Goal: Task Accomplishment & Management: Manage account settings

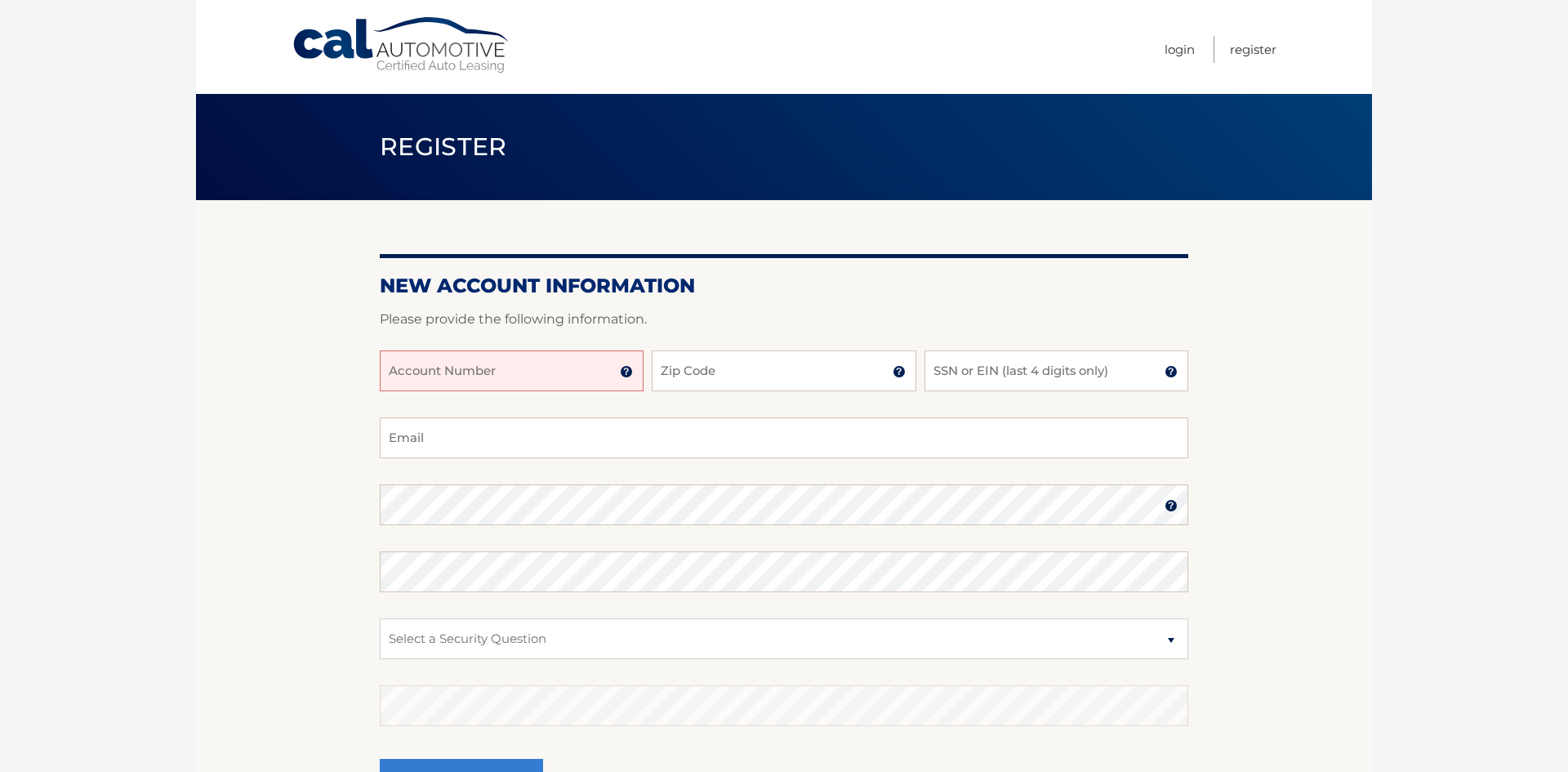
click at [408, 377] on input "Account Number" at bounding box center [512, 370] width 264 height 41
type input "44455975661"
click at [804, 368] on input "Zip Code" at bounding box center [784, 370] width 264 height 41
type input "08724"
type input "[EMAIL_ADDRESS][DOMAIN_NAME]"
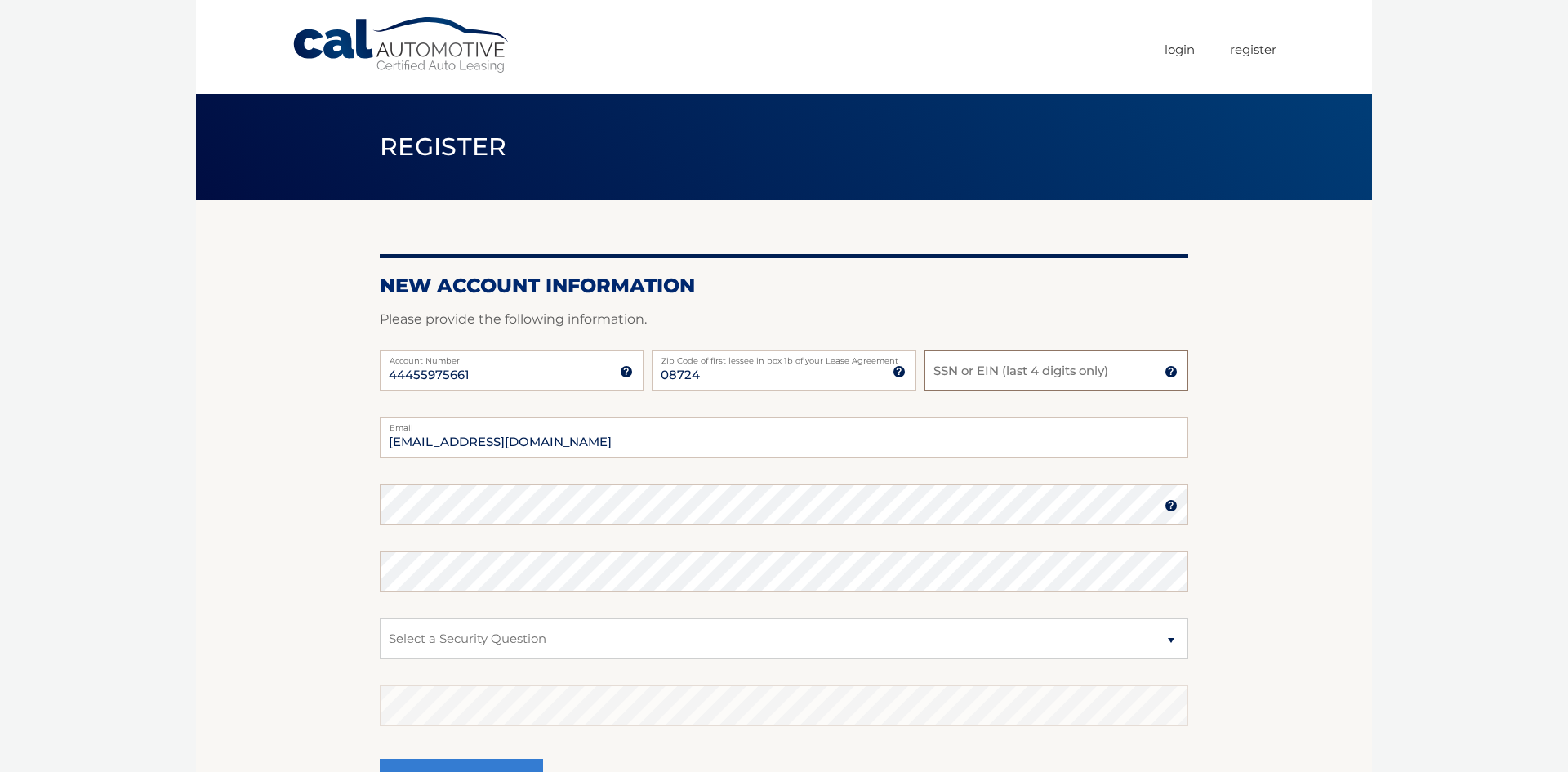
click at [951, 372] on input "SSN or EIN (last 4 digits only)" at bounding box center [1057, 370] width 264 height 41
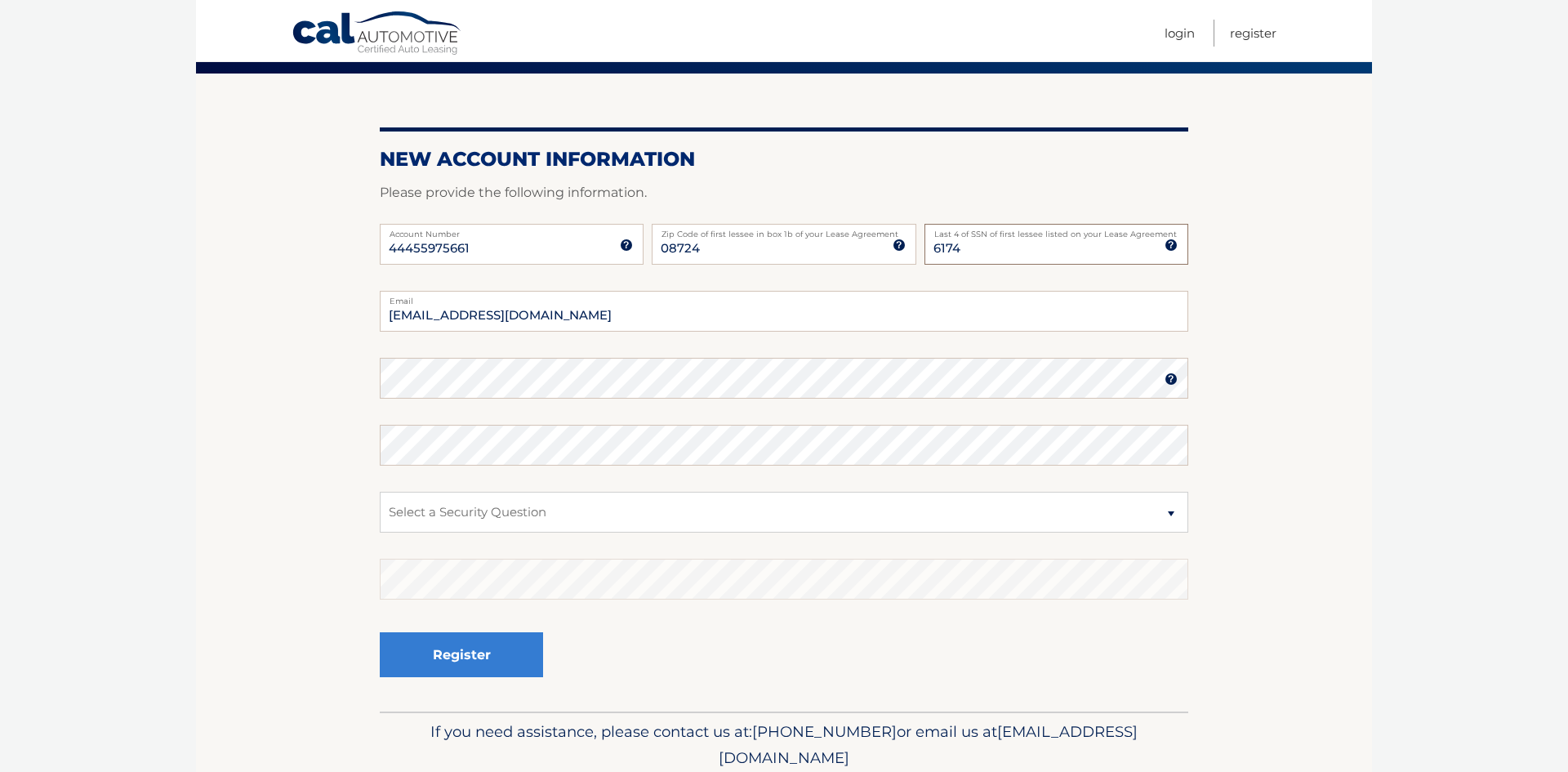
scroll to position [127, 0]
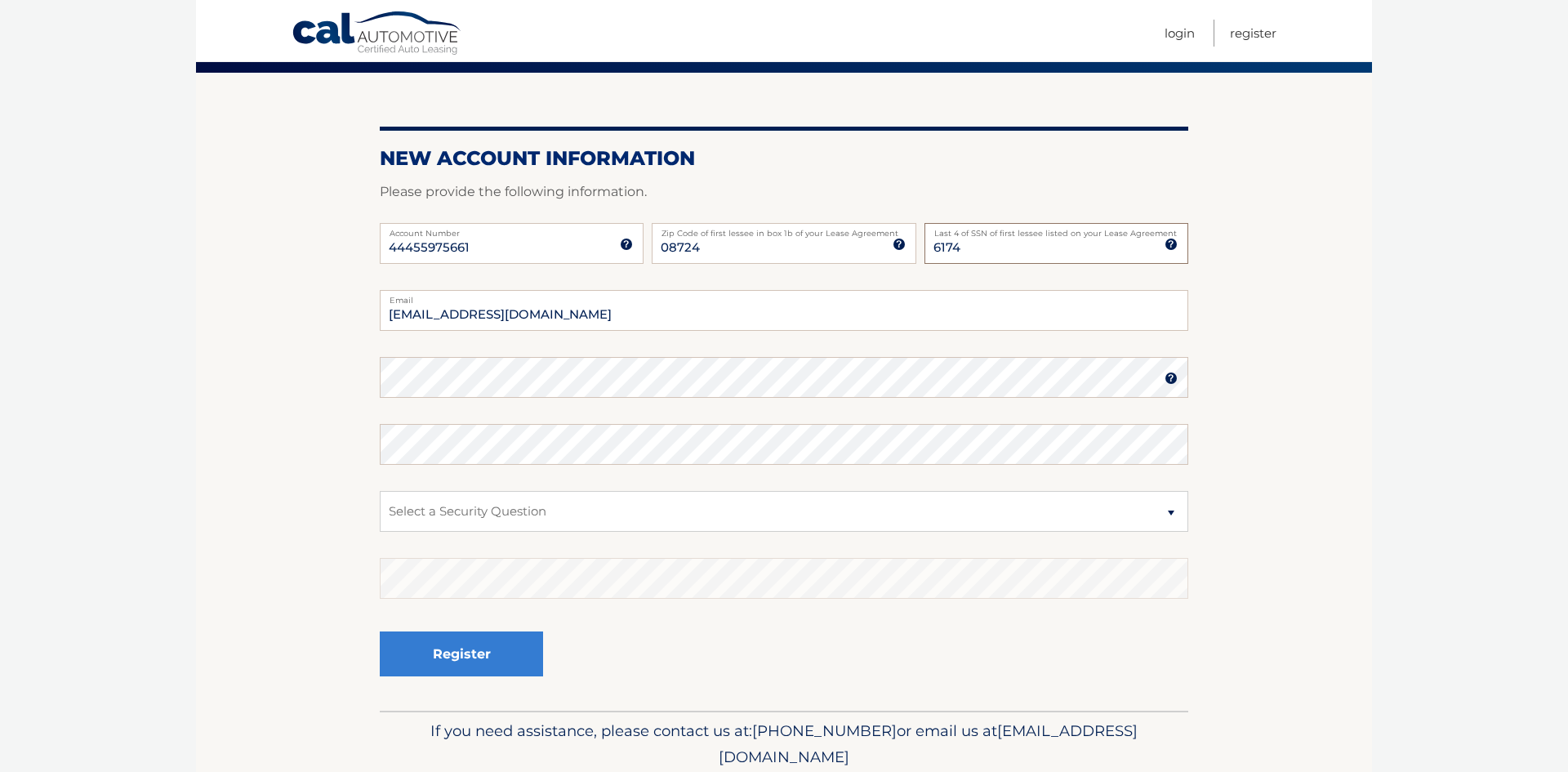
type input "6174"
click at [184, 372] on body "Cal Automotive Menu Login Register Register" at bounding box center [784, 259] width 1568 height 772
click at [1170, 376] on img at bounding box center [1171, 378] width 13 height 13
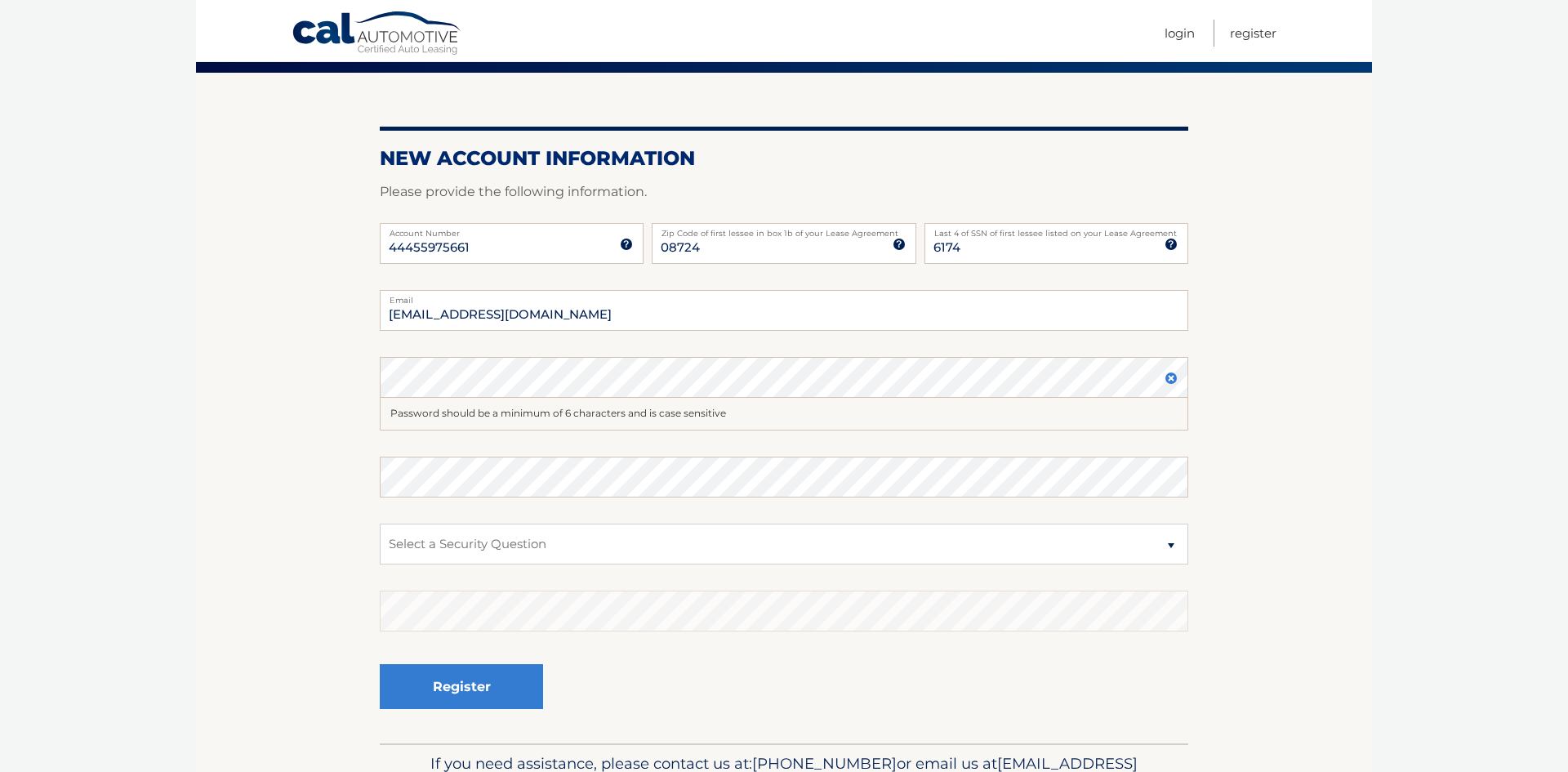
click at [1170, 376] on img at bounding box center [1171, 378] width 13 height 13
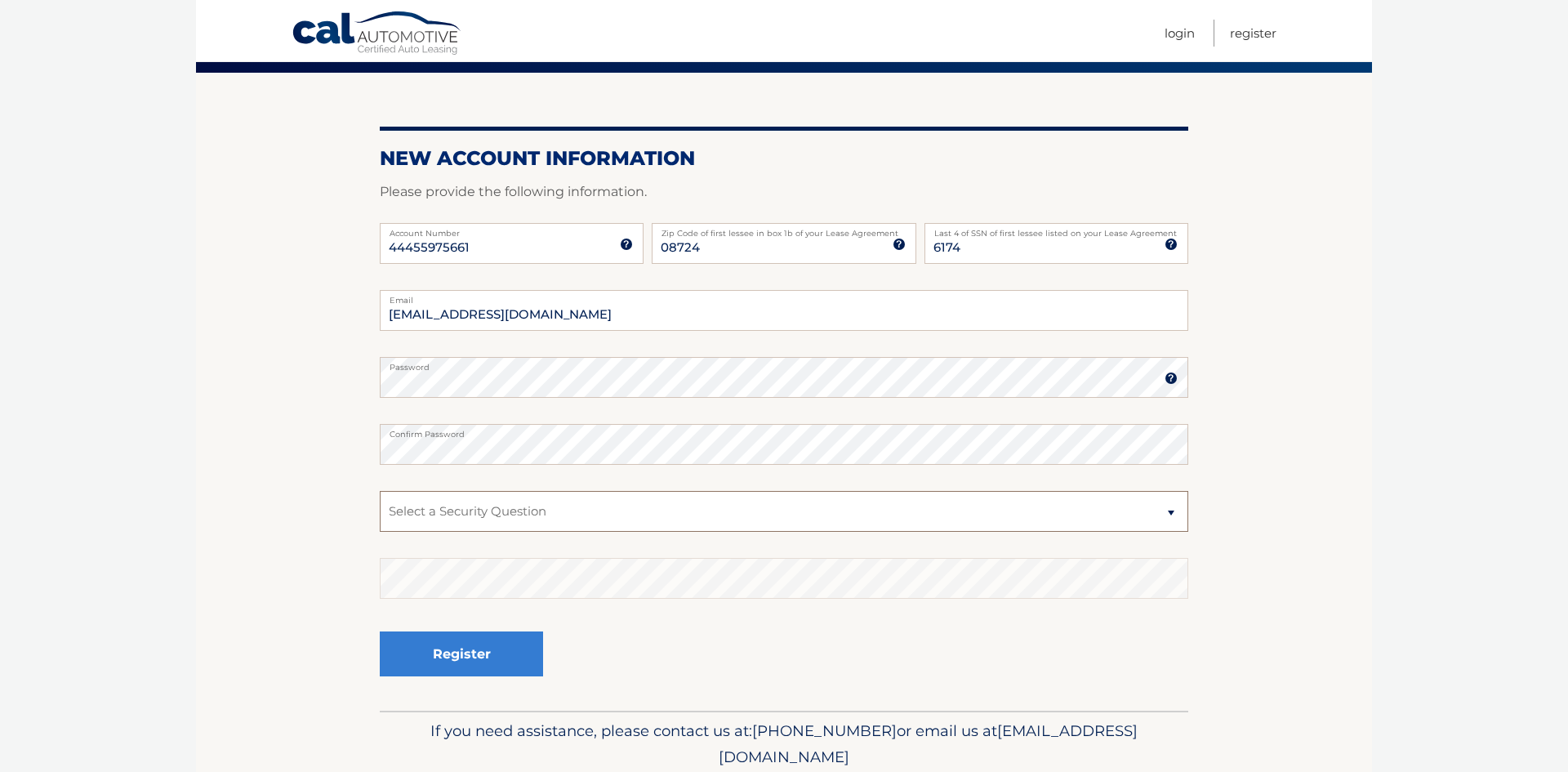
click at [1169, 510] on select "Select a Security Question What was the name of your elementary school? What is…" at bounding box center [784, 511] width 809 height 41
select select "4"
click at [380, 491] on select "Select a Security Question What was the name of your elementary school? What is…" at bounding box center [784, 511] width 809 height 41
click at [480, 650] on button "Register" at bounding box center [461, 653] width 163 height 45
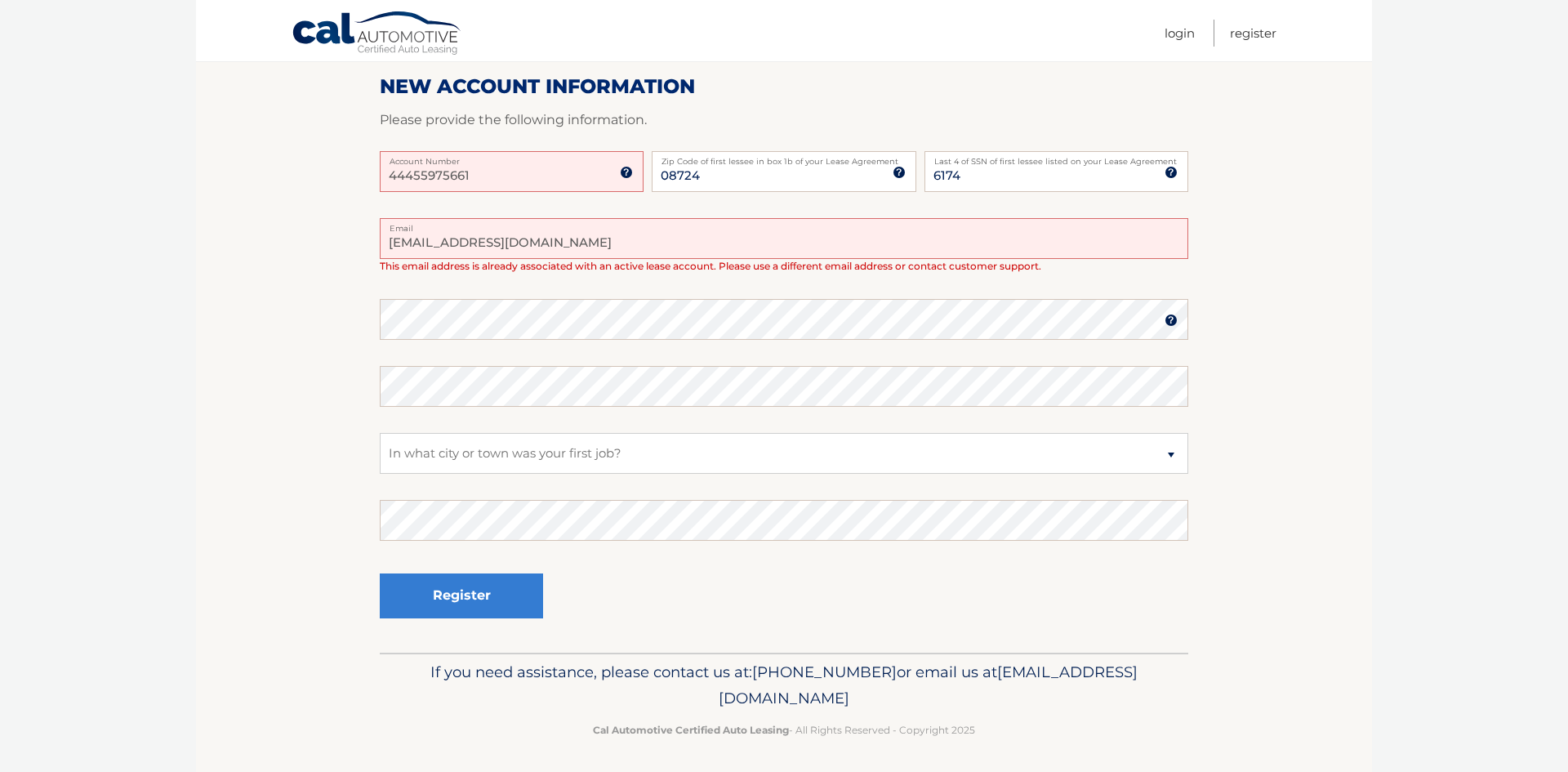
scroll to position [255, 0]
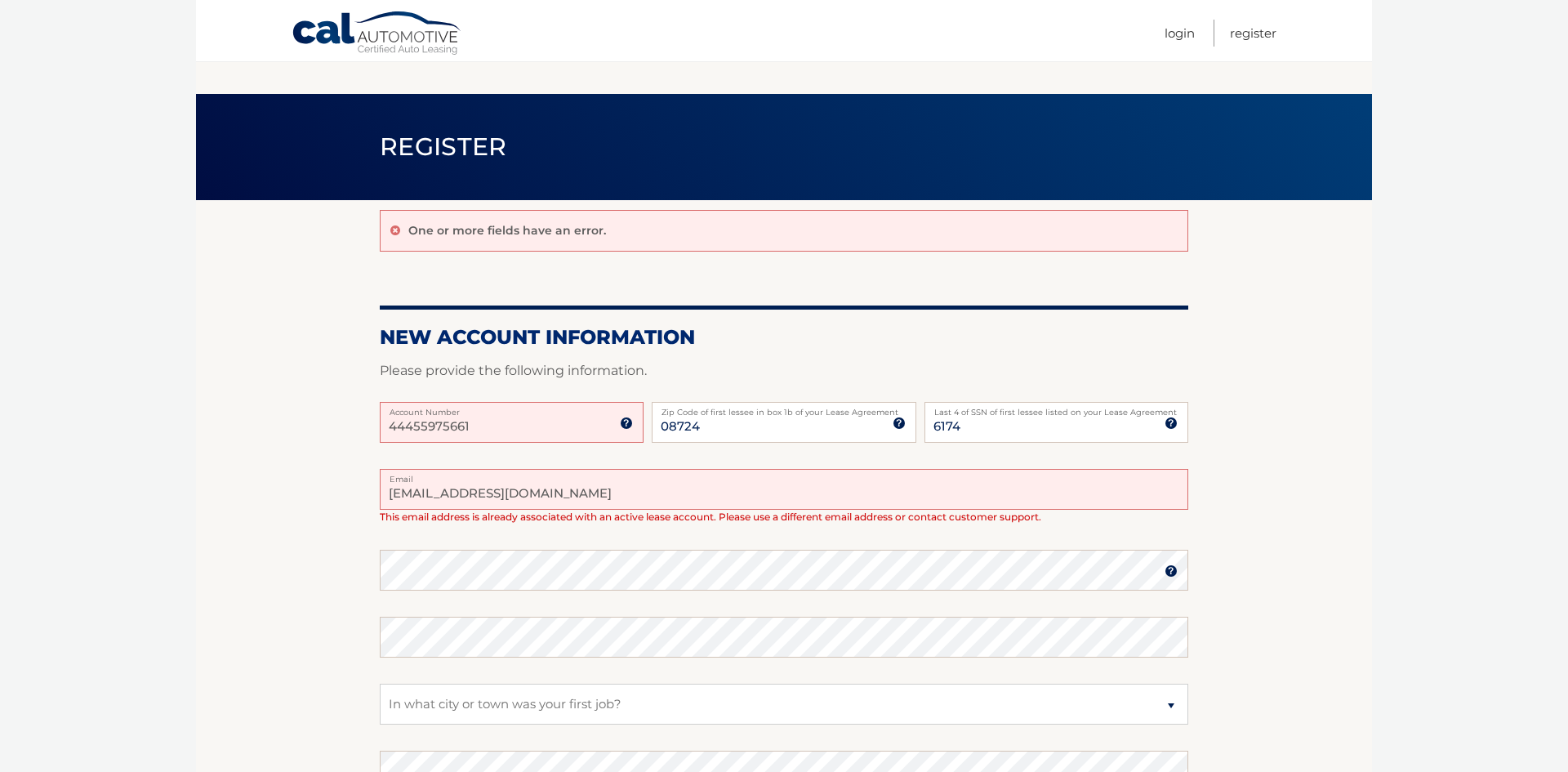
scroll to position [127, 0]
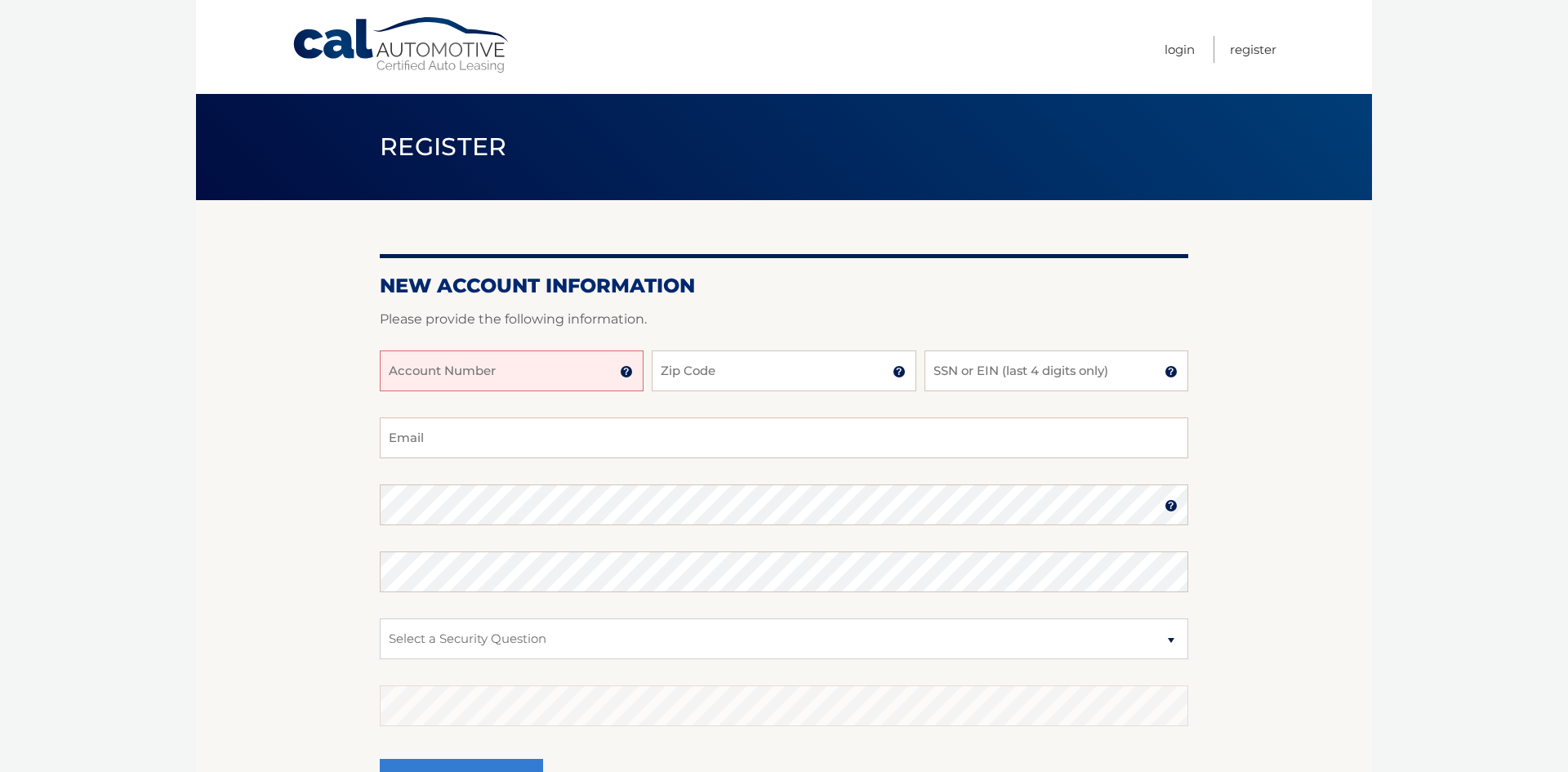
click at [638, 374] on input "Account Number" at bounding box center [512, 370] width 264 height 41
type input "445597566"
click at [713, 368] on input "Zip Code" at bounding box center [784, 370] width 264 height 41
type input "08724"
type input "[EMAIL_ADDRESS][DOMAIN_NAME]"
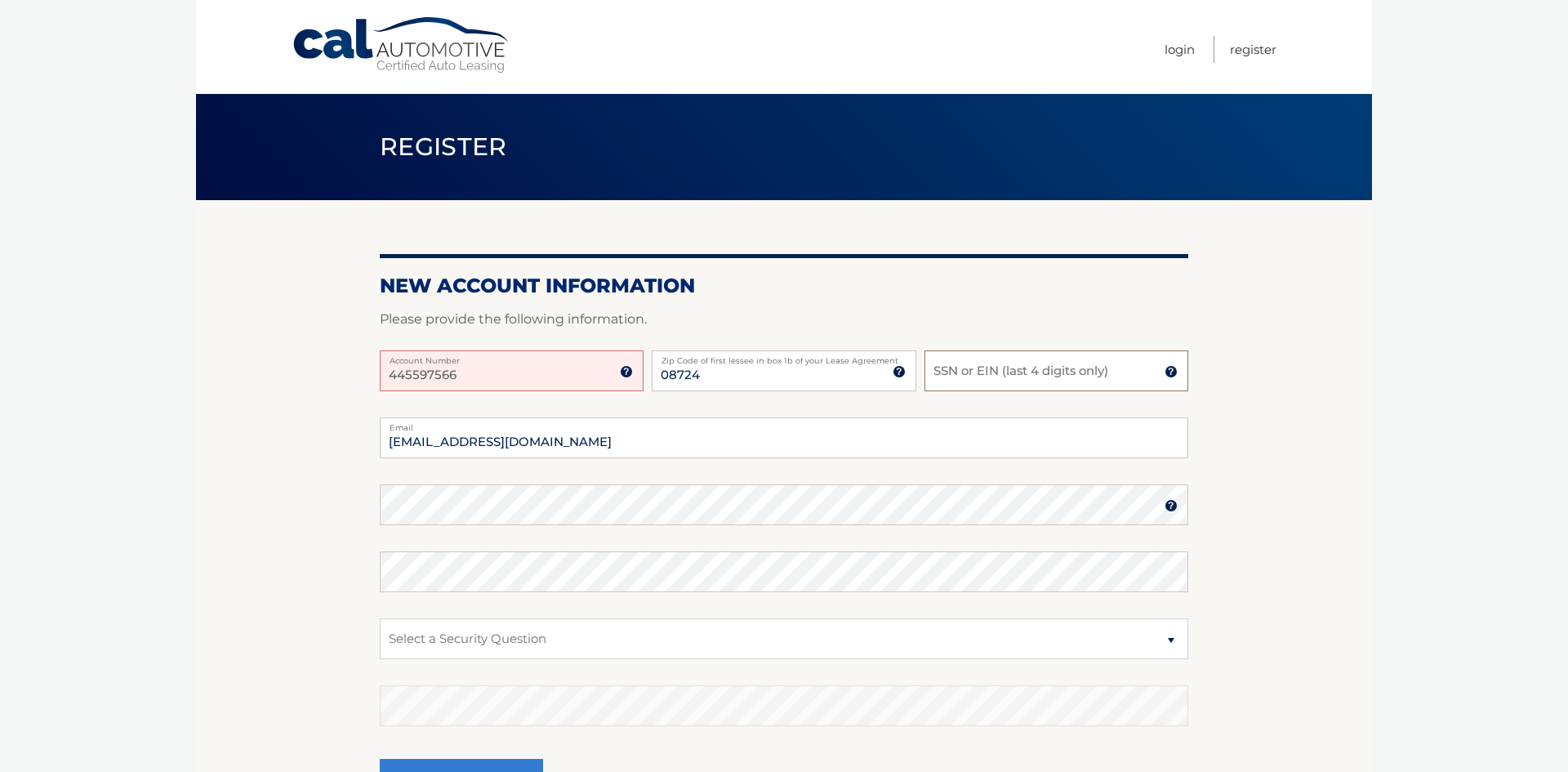
click at [937, 376] on input "SSN or EIN (last 4 digits only)" at bounding box center [1057, 370] width 264 height 41
type input "6174"
click at [622, 636] on select "Select a Security Question What was the name of your elementary school? What is…" at bounding box center [784, 638] width 809 height 41
select select "4"
click at [380, 618] on select "Select a Security Question What was the name of your elementary school? What is…" at bounding box center [784, 638] width 809 height 41
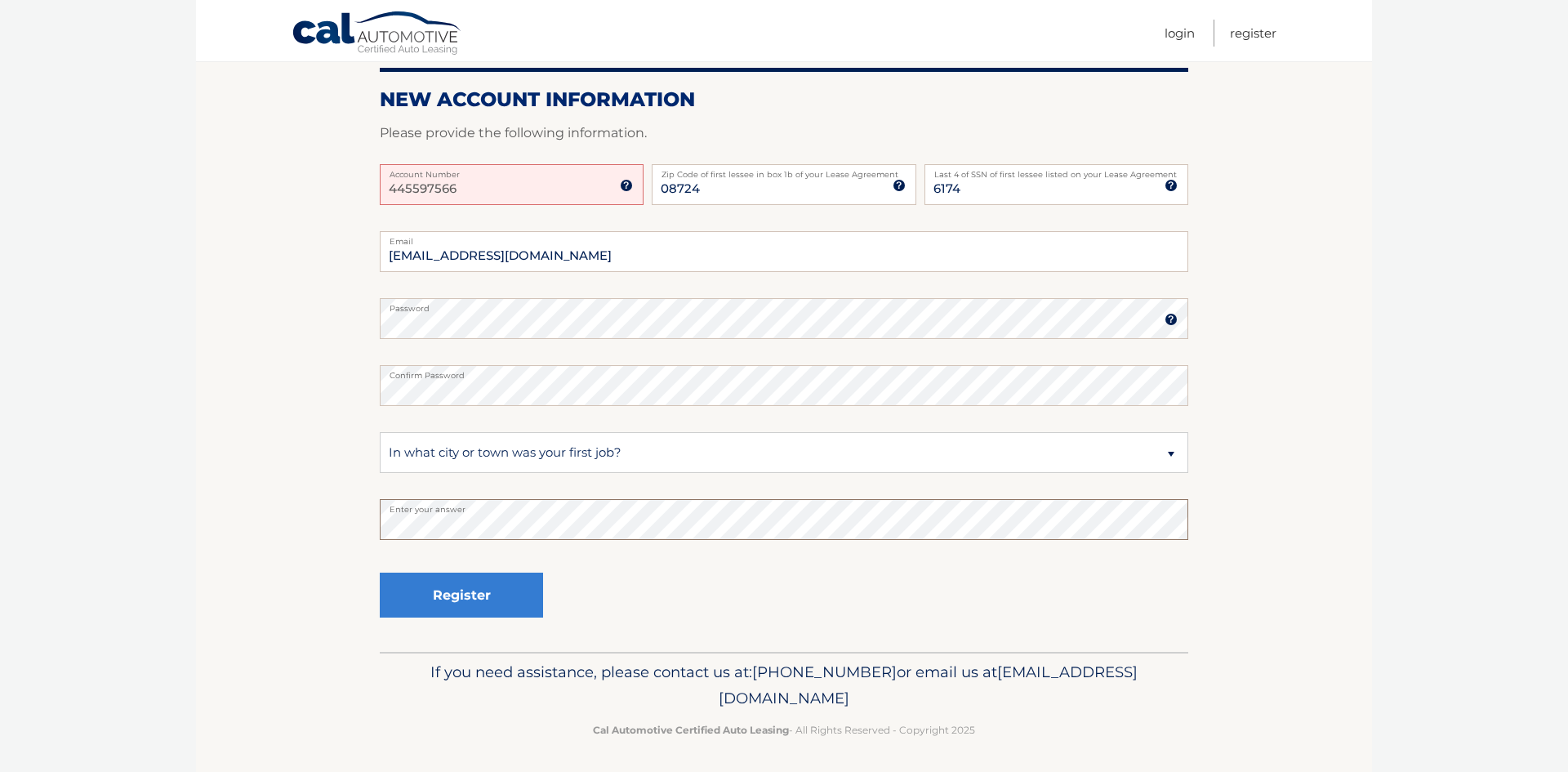
scroll to position [188, 0]
click at [109, 584] on html "Cal Automotive Menu Login Register Register" at bounding box center [784, 198] width 1568 height 772
click at [451, 588] on button "Register" at bounding box center [461, 593] width 163 height 45
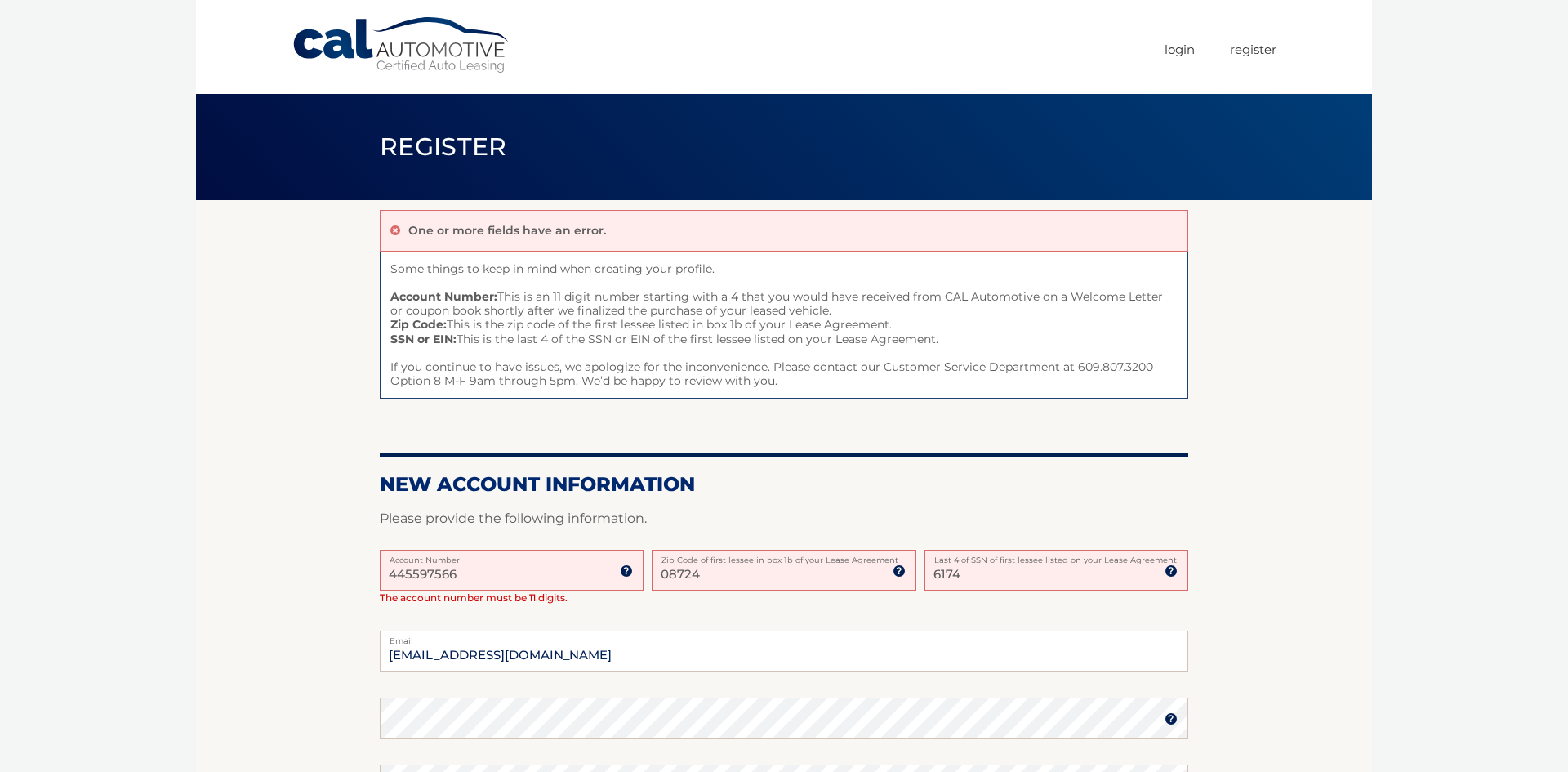
click at [451, 588] on input "445597566" at bounding box center [512, 570] width 264 height 41
click at [399, 573] on input "445597566" at bounding box center [512, 570] width 264 height 41
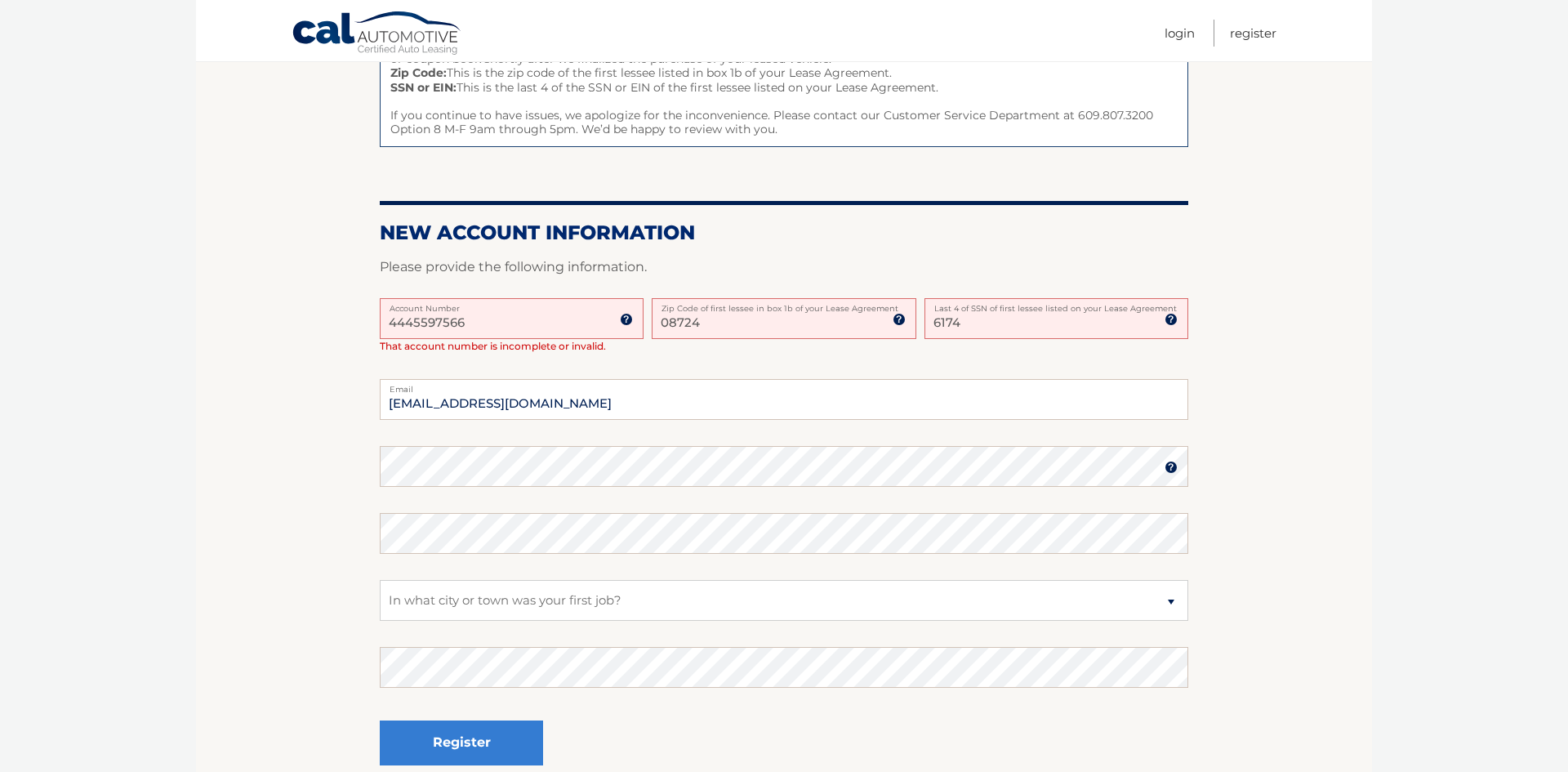
scroll to position [258, 0]
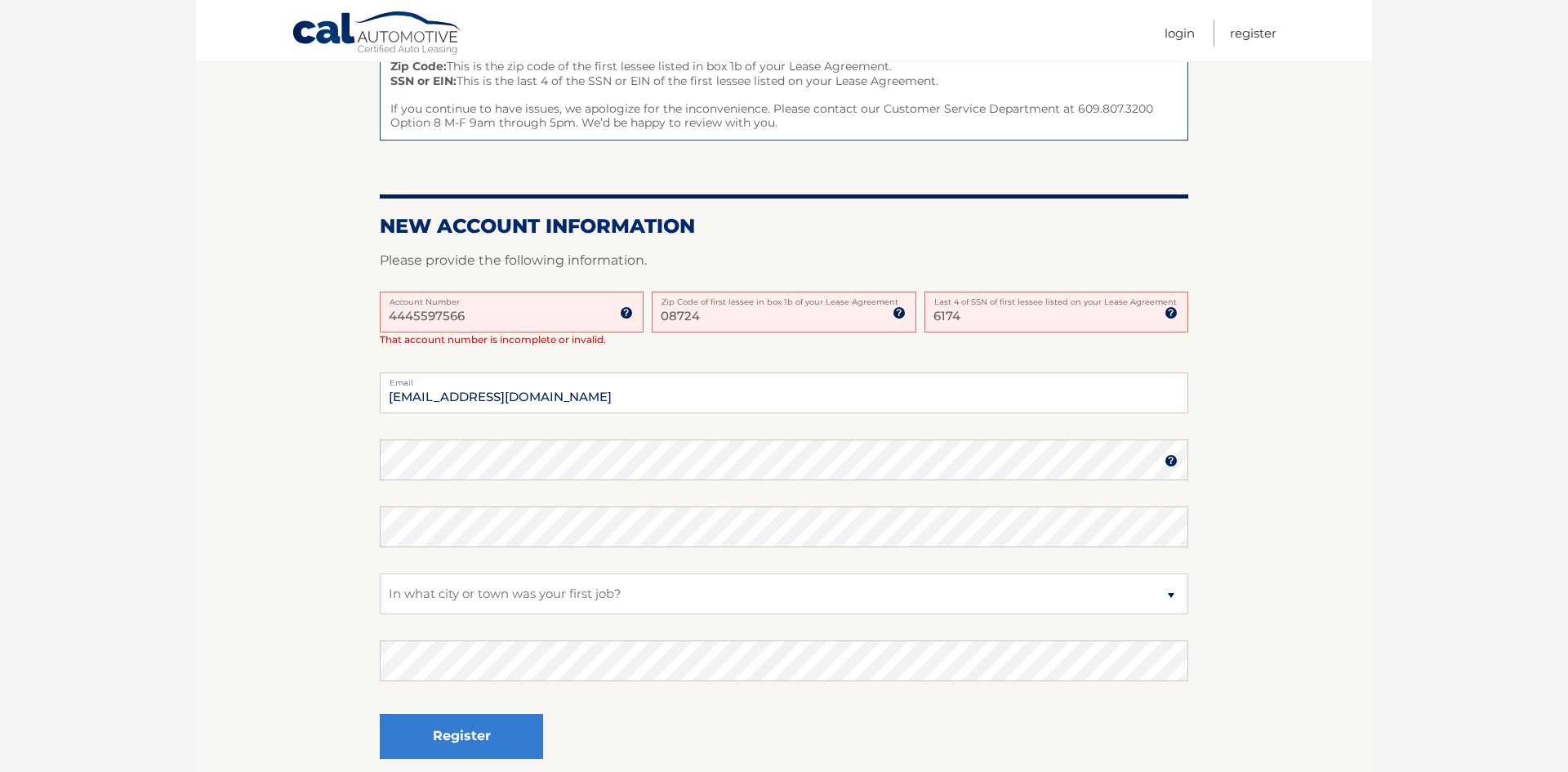
type input "4445597566"
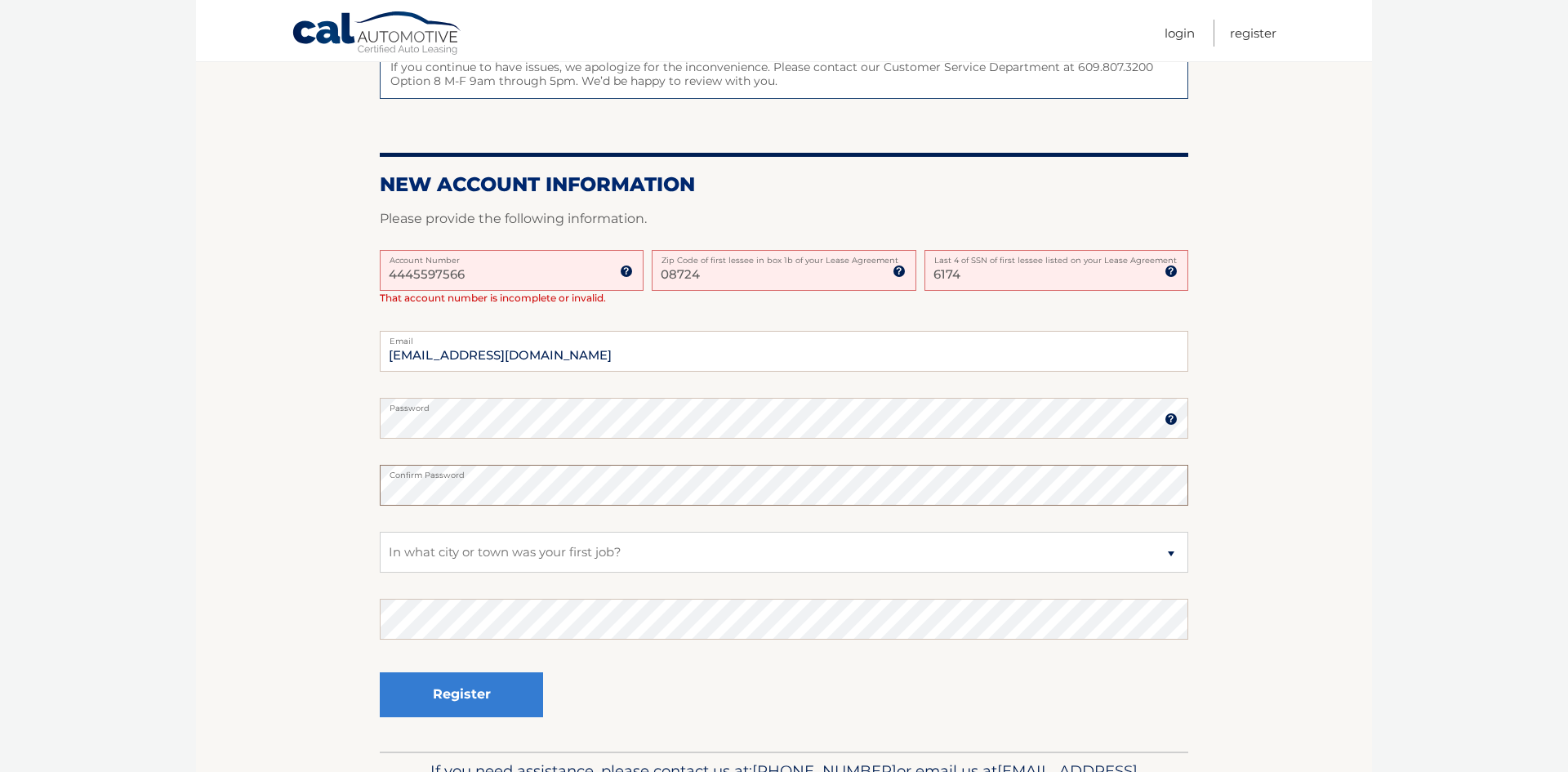
scroll to position [302, 0]
click at [1171, 550] on select "Select a Security Question What was the name of your elementary school? What is…" at bounding box center [784, 549] width 809 height 41
click at [380, 529] on select "Select a Security Question What was the name of your elementary school? What is…" at bounding box center [784, 549] width 809 height 41
click at [855, 545] on select "Select a Security Question What was the name of your elementary school? What is…" at bounding box center [784, 549] width 809 height 41
click at [380, 529] on select "Select a Security Question What was the name of your elementary school? What is…" at bounding box center [784, 549] width 809 height 41
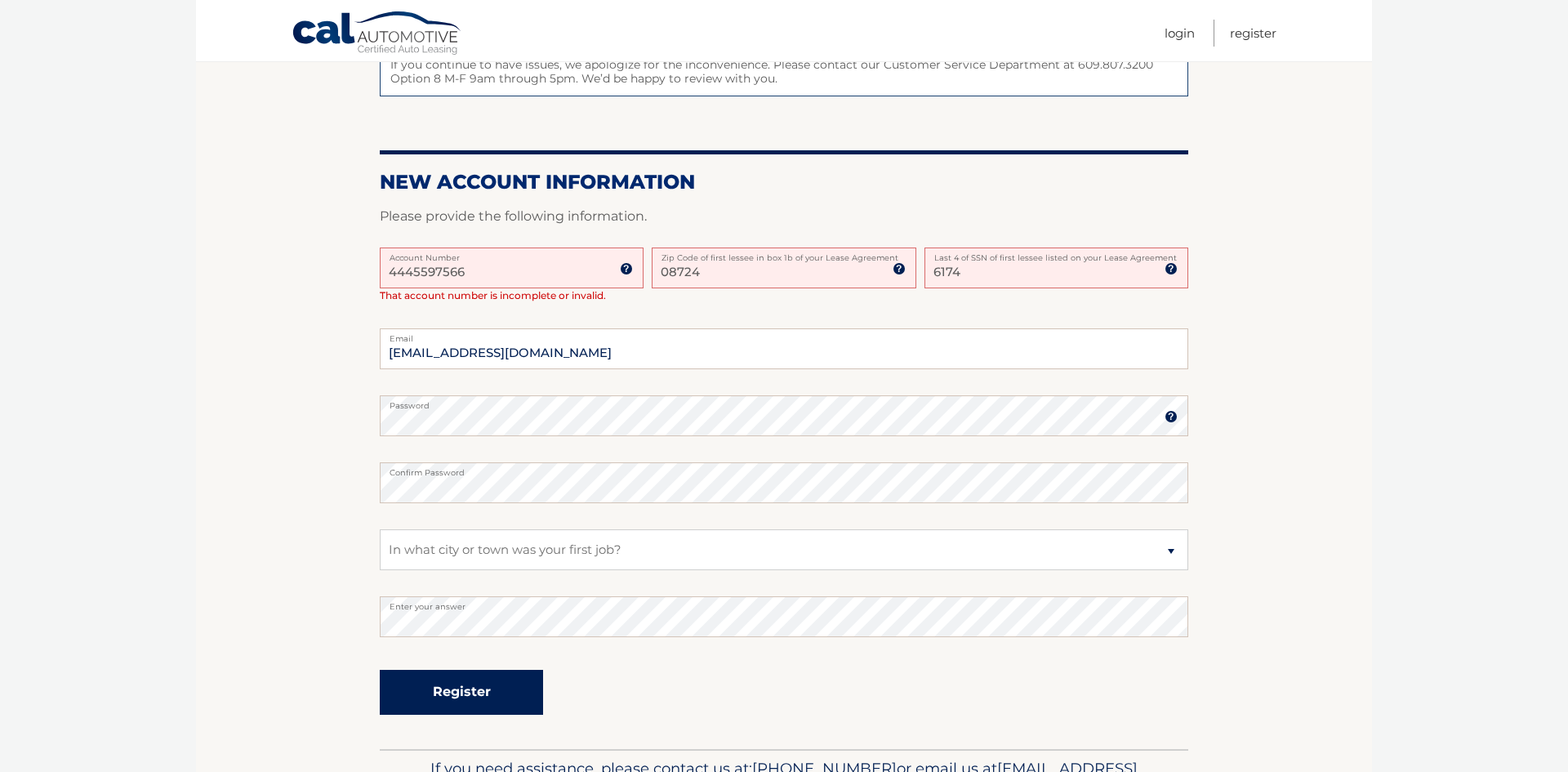
click at [469, 693] on button "Register" at bounding box center [461, 692] width 163 height 45
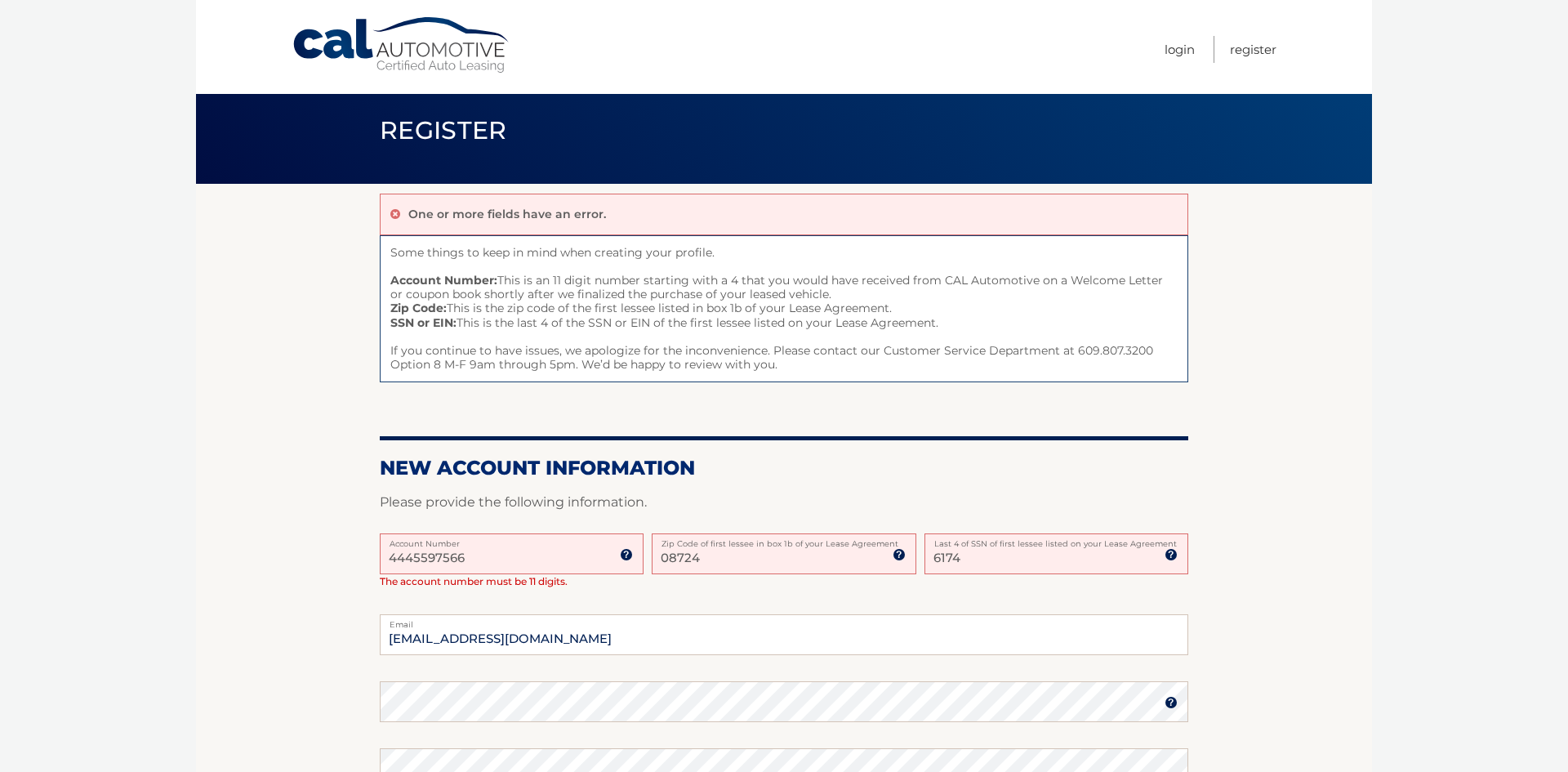
scroll to position [18, 0]
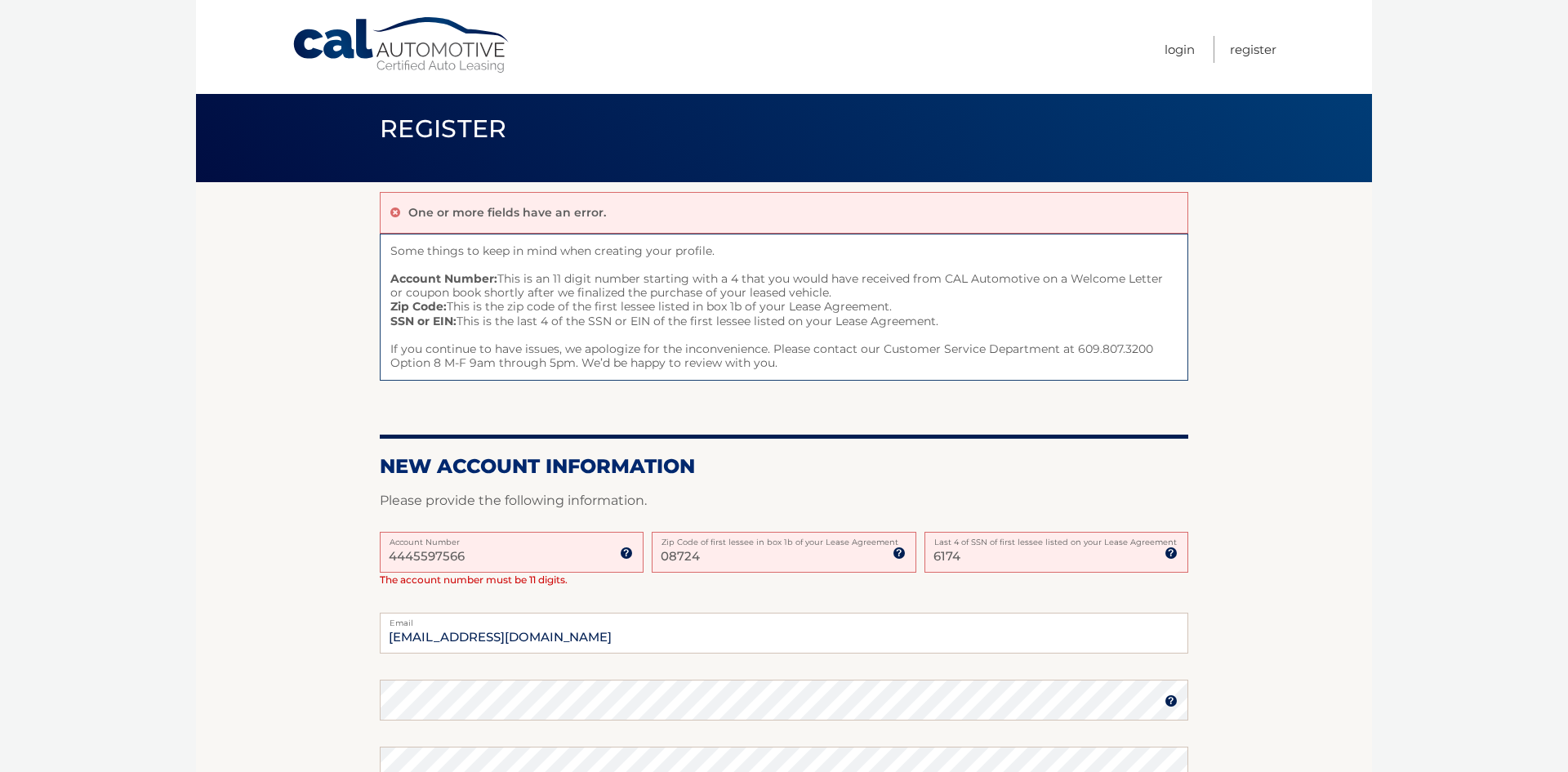
click at [468, 553] on input "4445597566" at bounding box center [512, 552] width 264 height 41
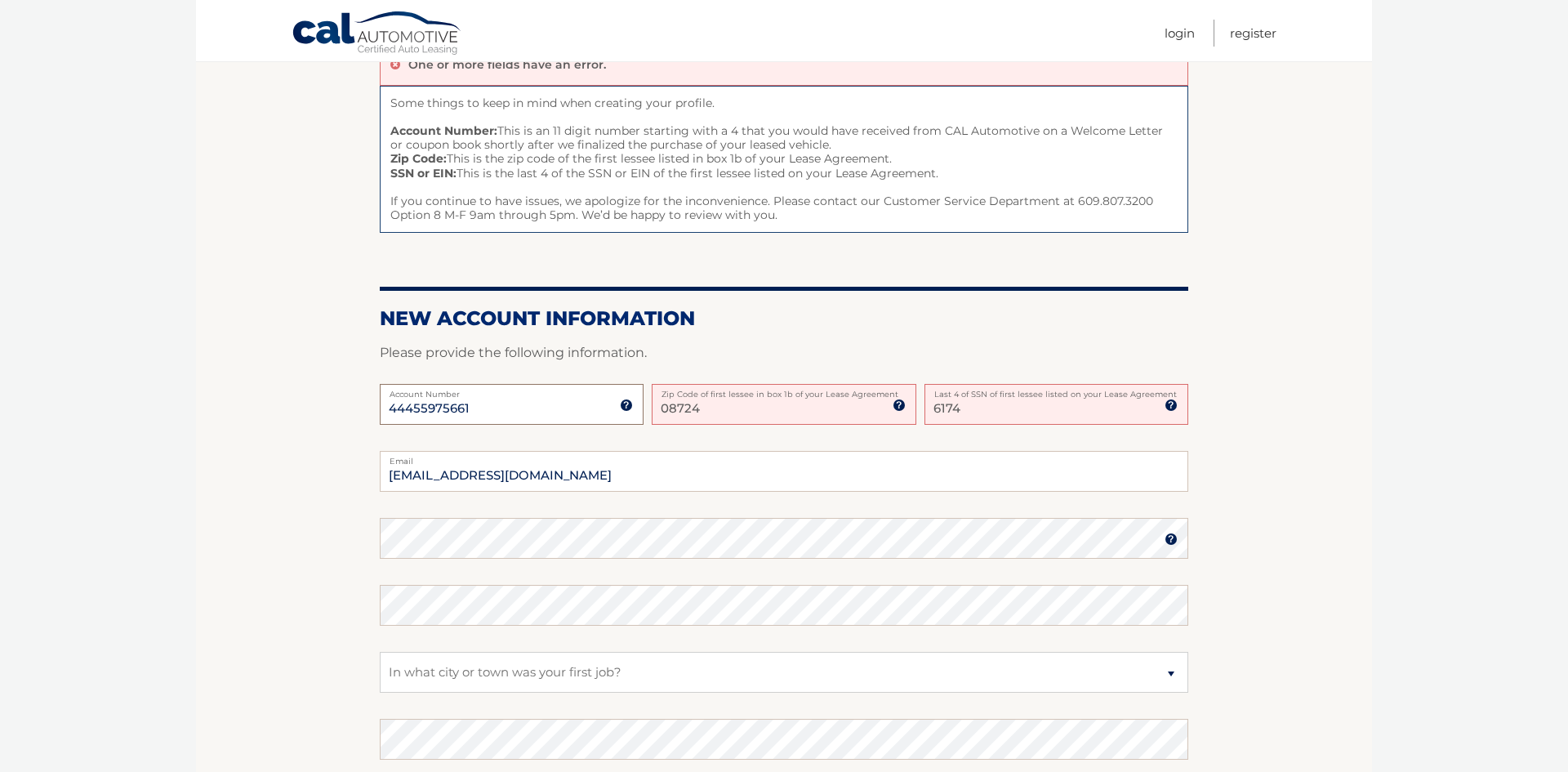
scroll to position [175, 0]
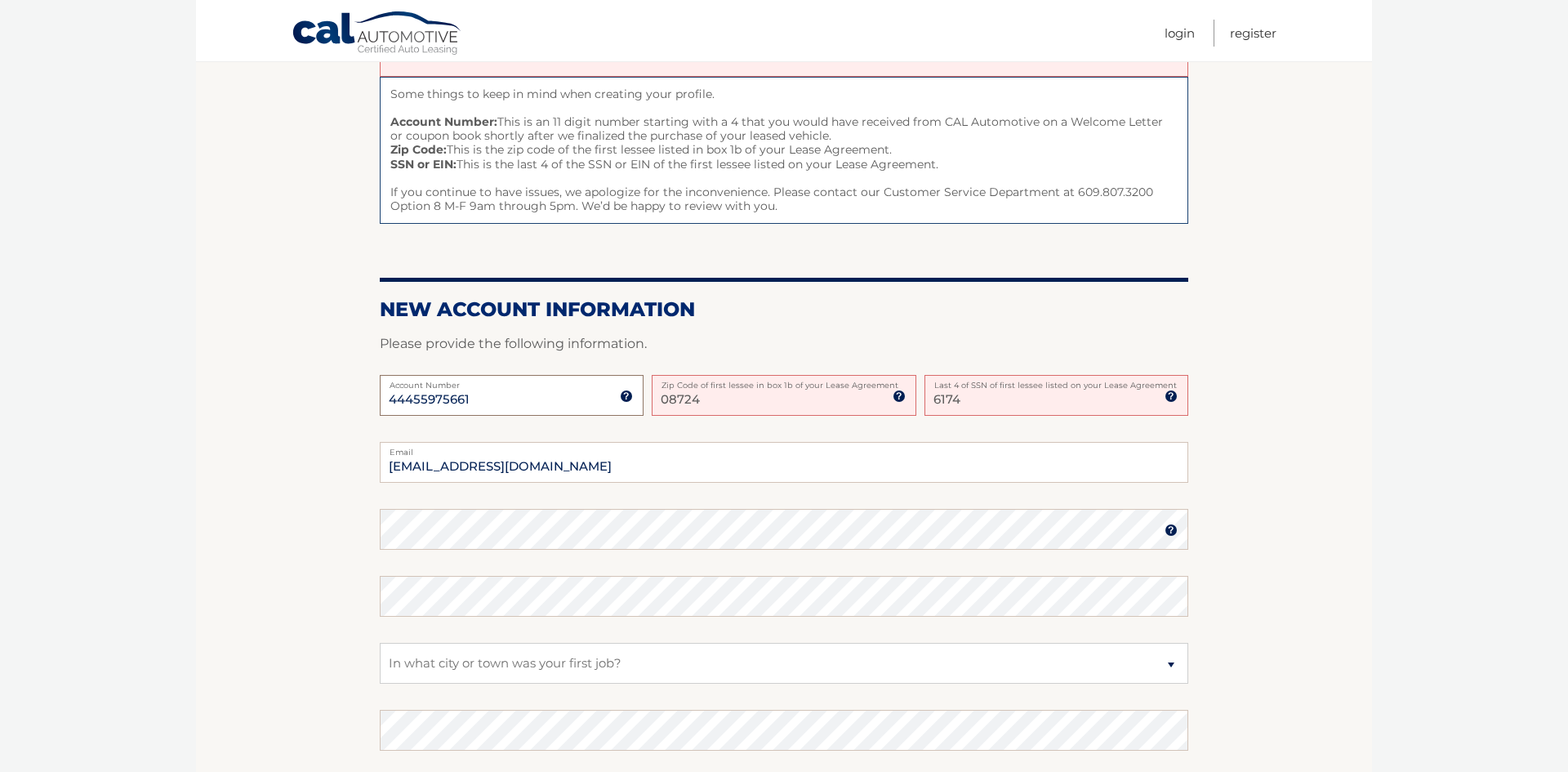
type input "44455975661"
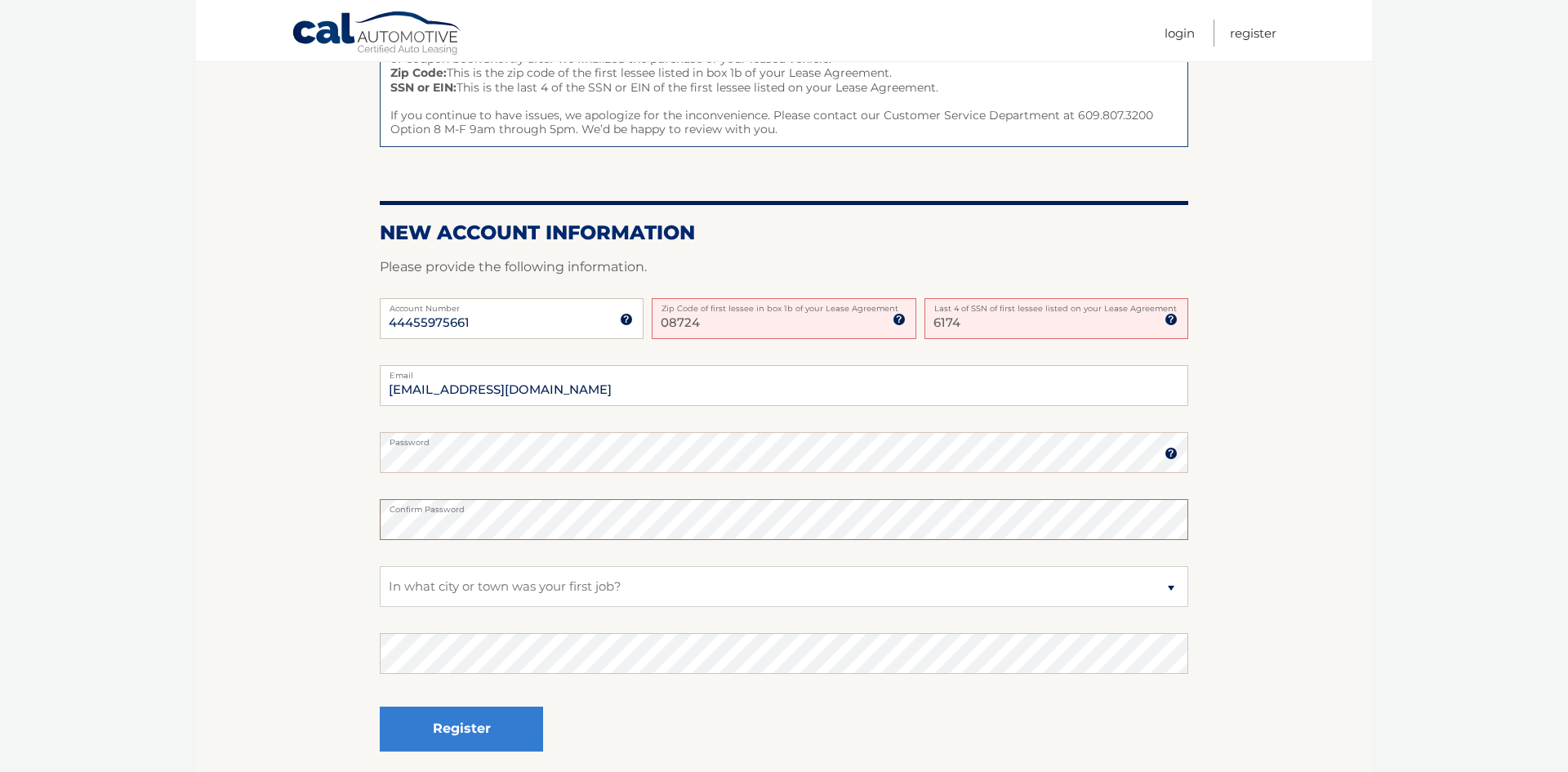
scroll to position [258, 0]
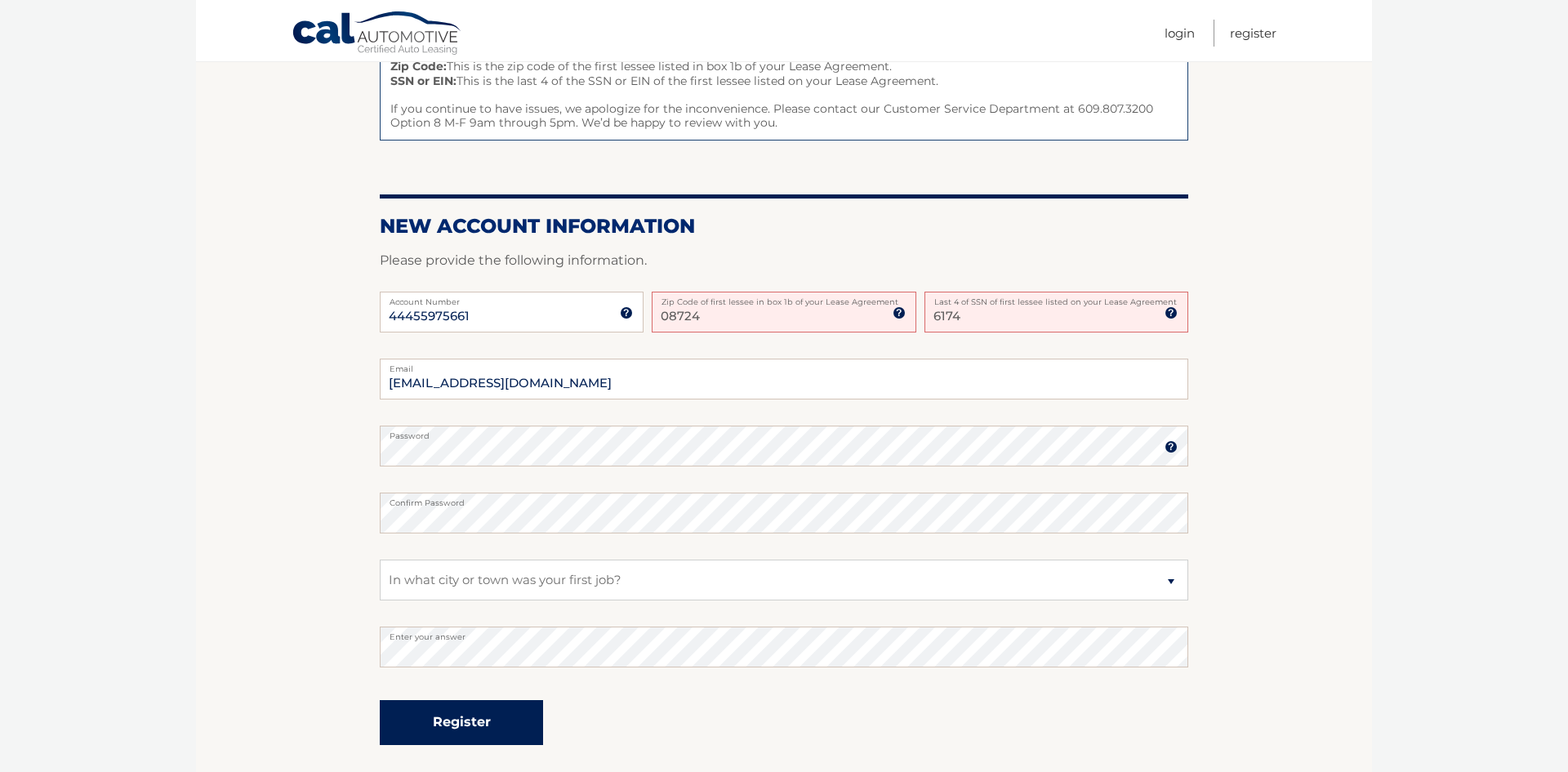
click at [440, 720] on button "Register" at bounding box center [461, 722] width 163 height 45
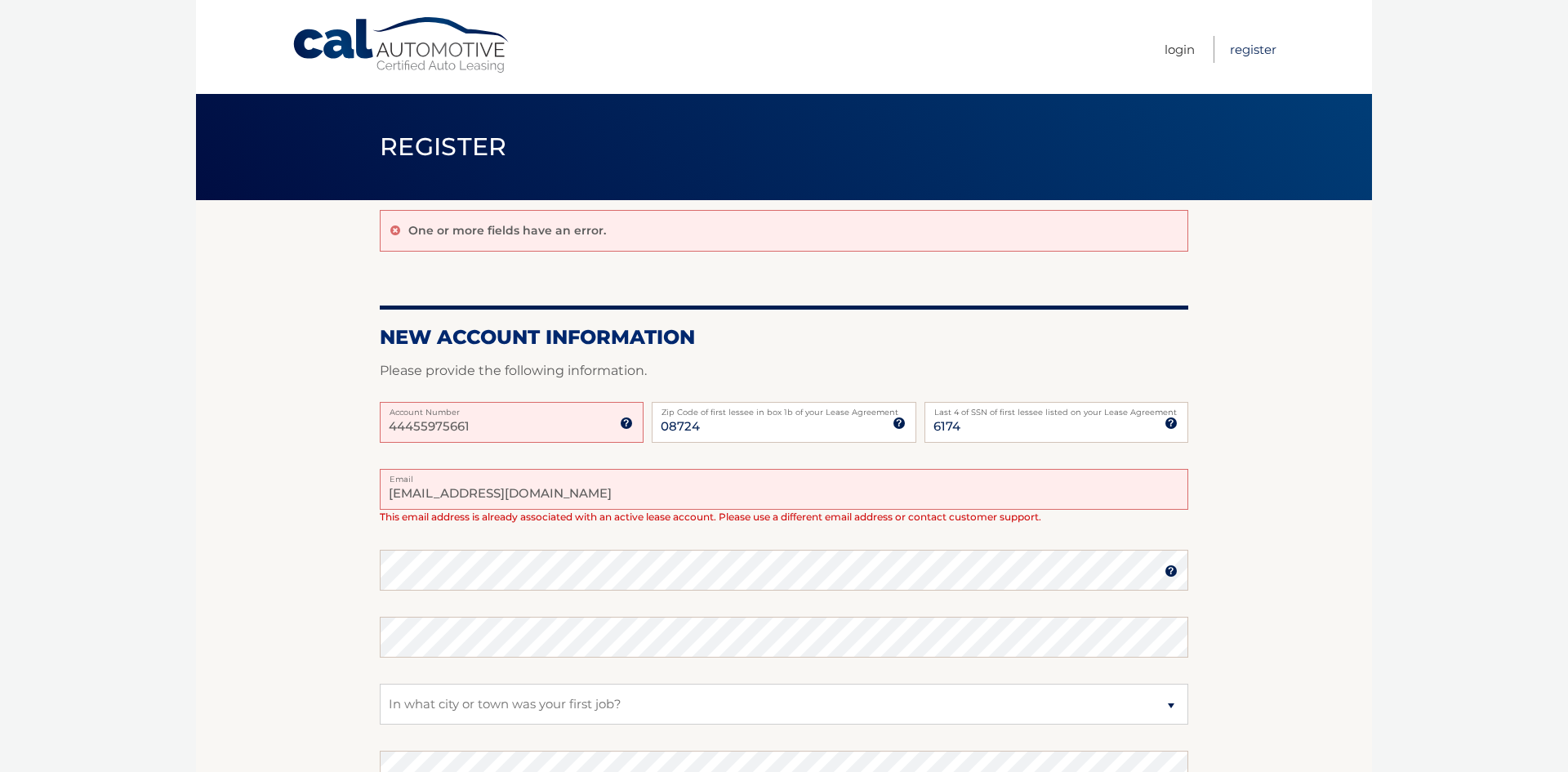
click at [1251, 47] on link "Register" at bounding box center [1253, 49] width 47 height 27
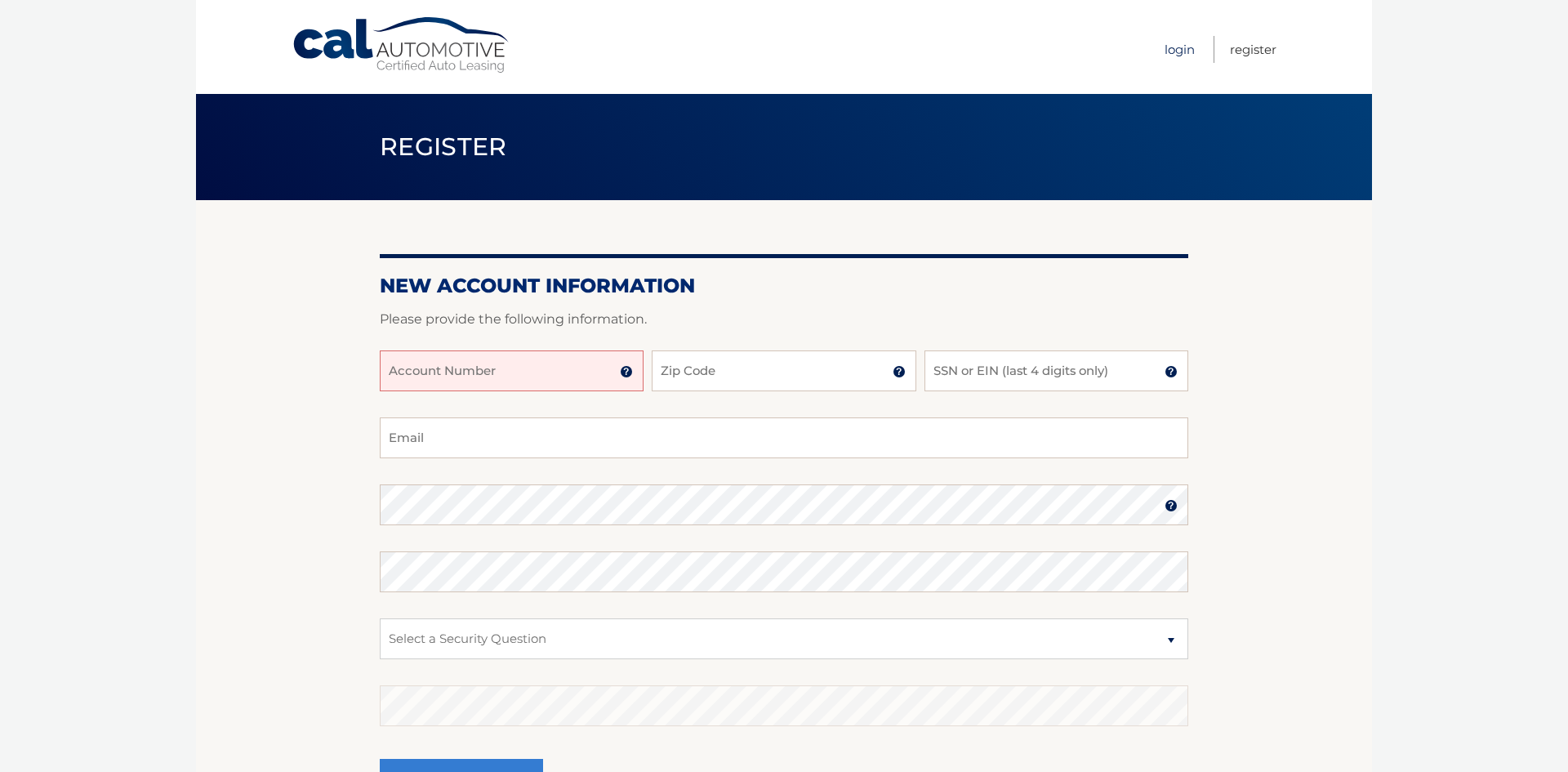
click at [1177, 44] on link "Login" at bounding box center [1180, 49] width 30 height 27
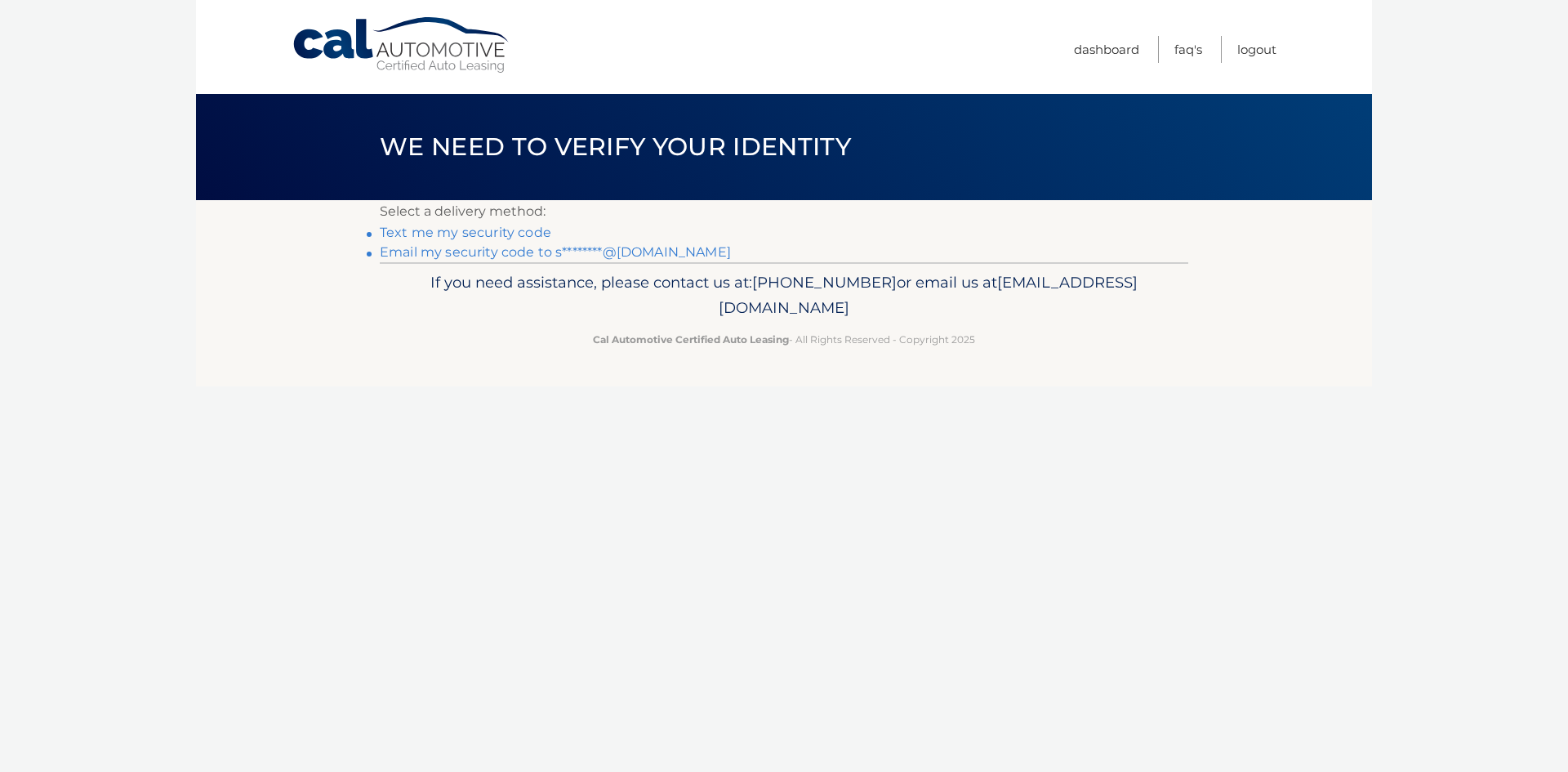
click at [521, 230] on link "Text me my security code" at bounding box center [466, 233] width 172 height 16
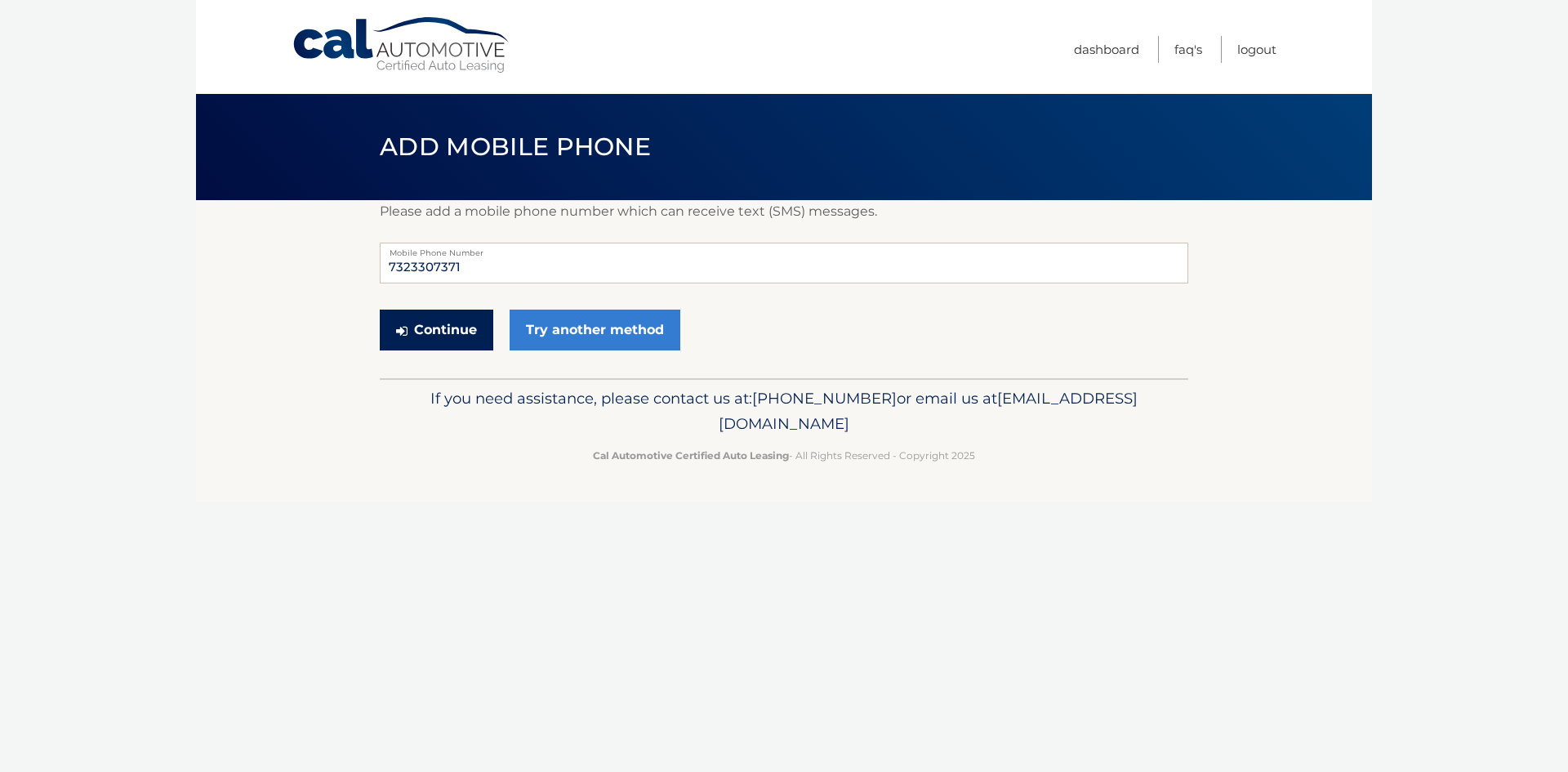
click at [457, 322] on button "Continue" at bounding box center [437, 330] width 114 height 41
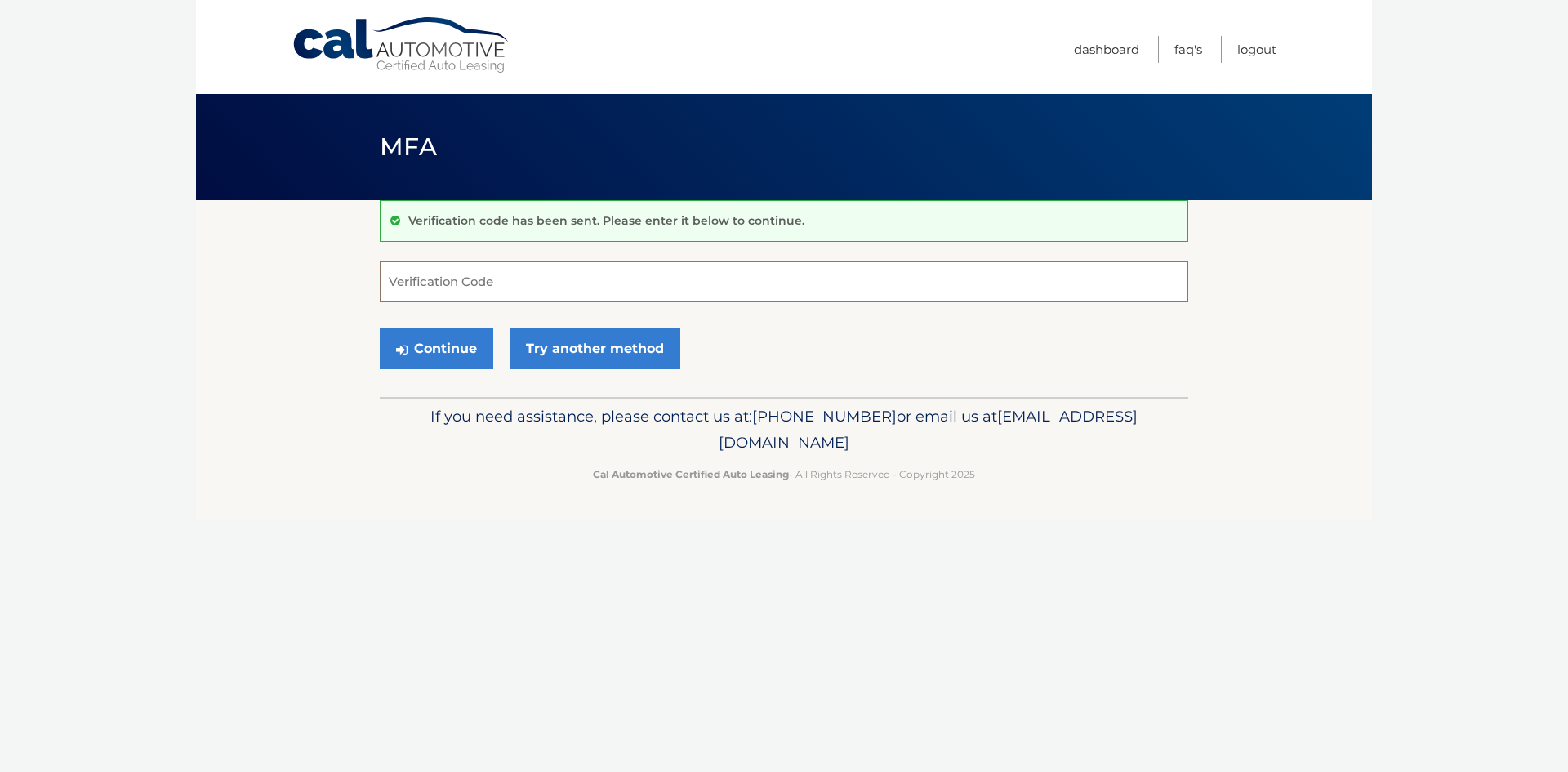
click at [432, 286] on input "Verification Code" at bounding box center [784, 281] width 809 height 41
click at [416, 283] on input "481378" at bounding box center [784, 281] width 809 height 41
type input "481478"
click at [422, 343] on button "Continue" at bounding box center [437, 348] width 114 height 41
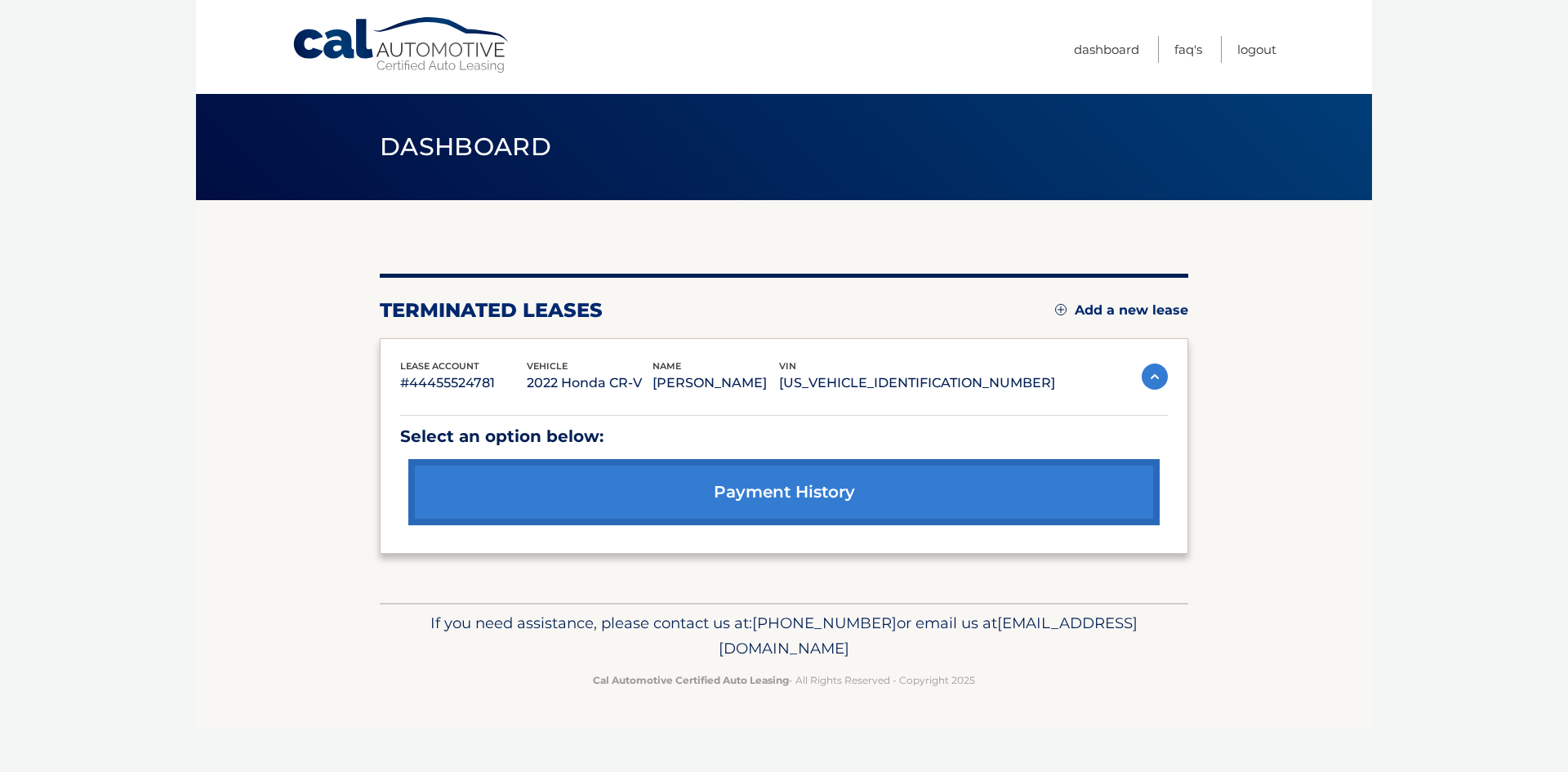
click at [1130, 309] on link "Add a new lease" at bounding box center [1121, 310] width 133 height 16
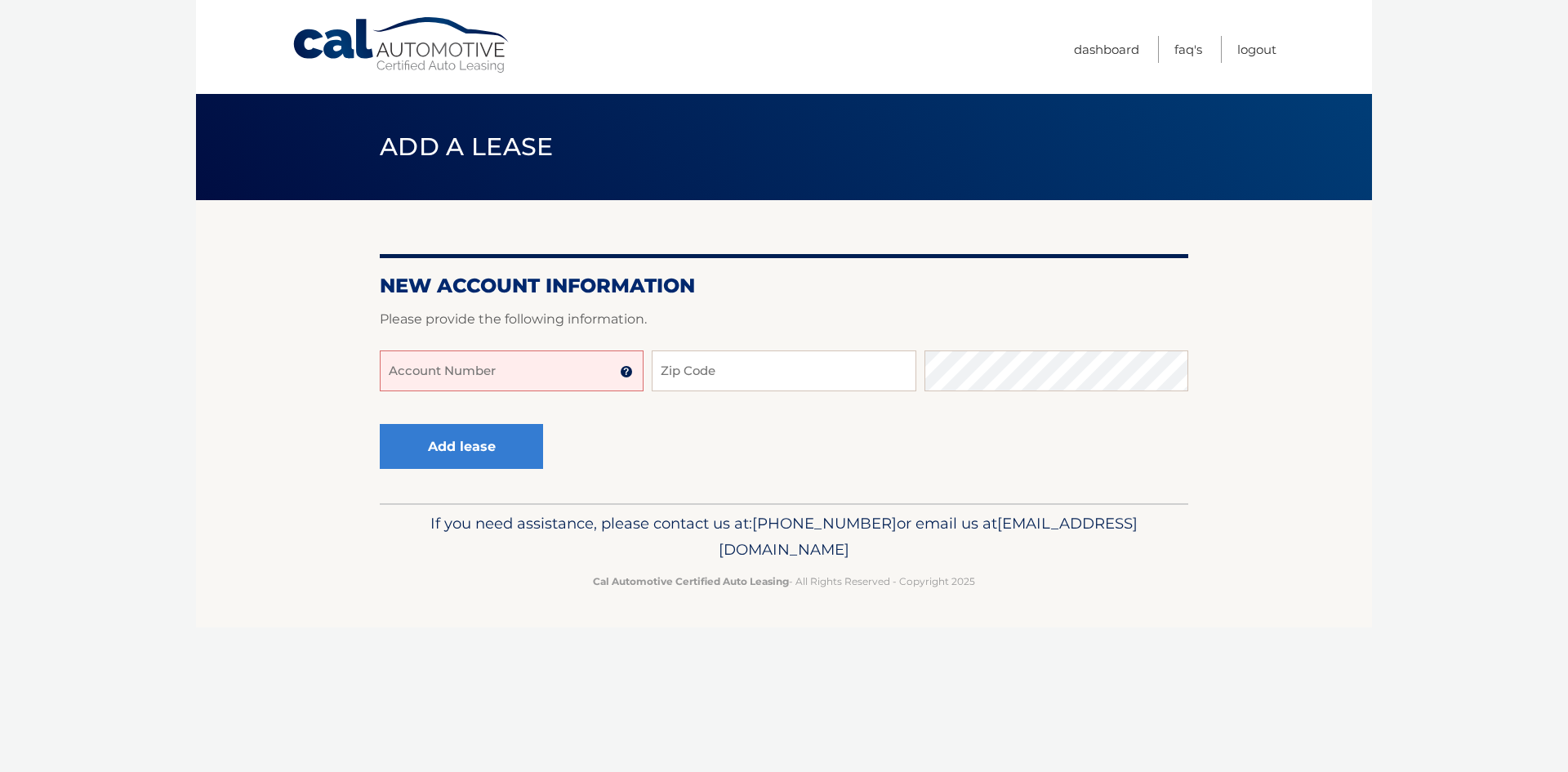
click at [577, 363] on input "Account Number" at bounding box center [512, 370] width 264 height 41
type input "44455975661"
click at [723, 379] on input "Zip Code" at bounding box center [784, 370] width 264 height 41
type input "08724"
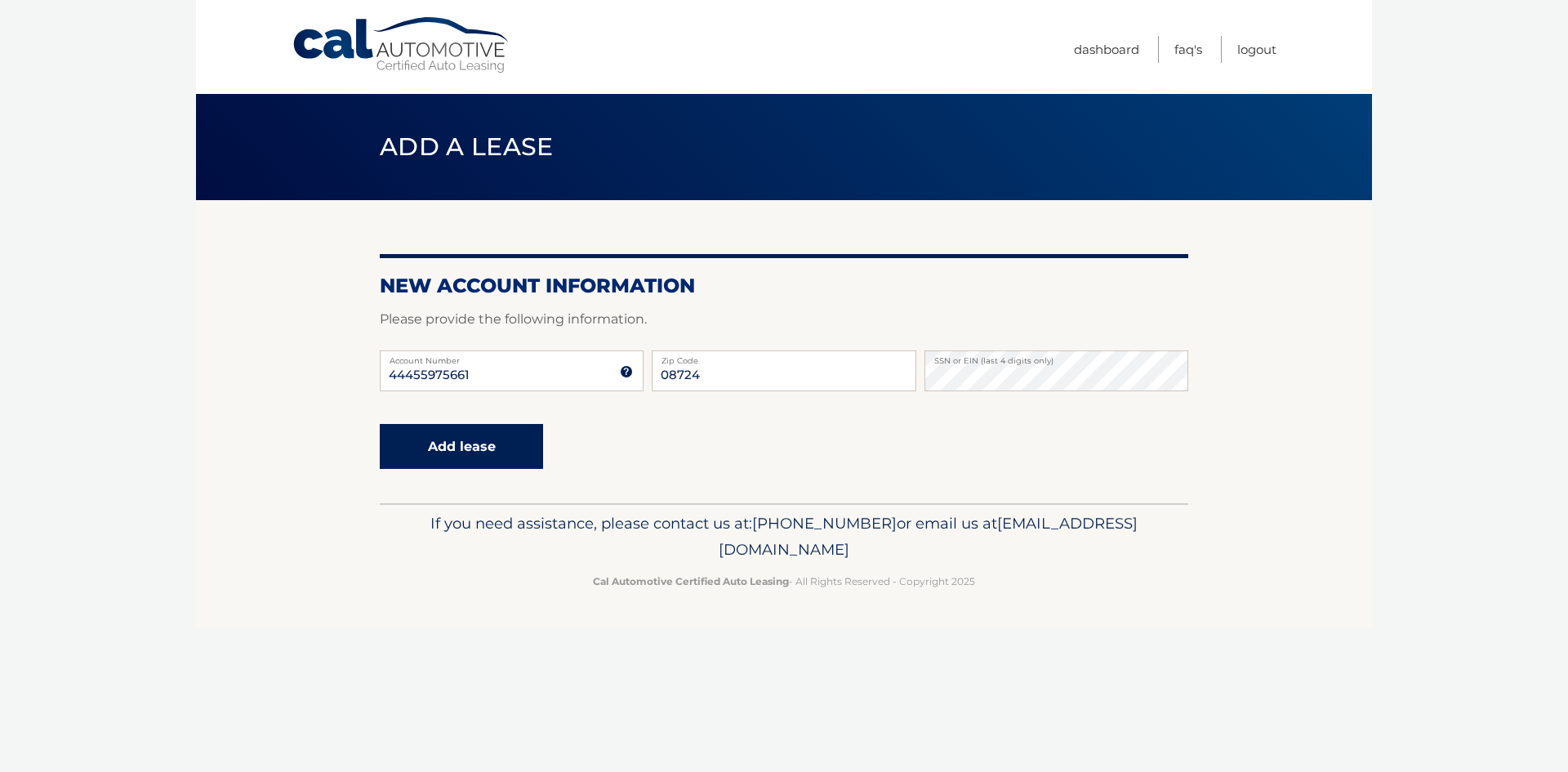
click at [465, 449] on button "Add lease" at bounding box center [461, 446] width 163 height 45
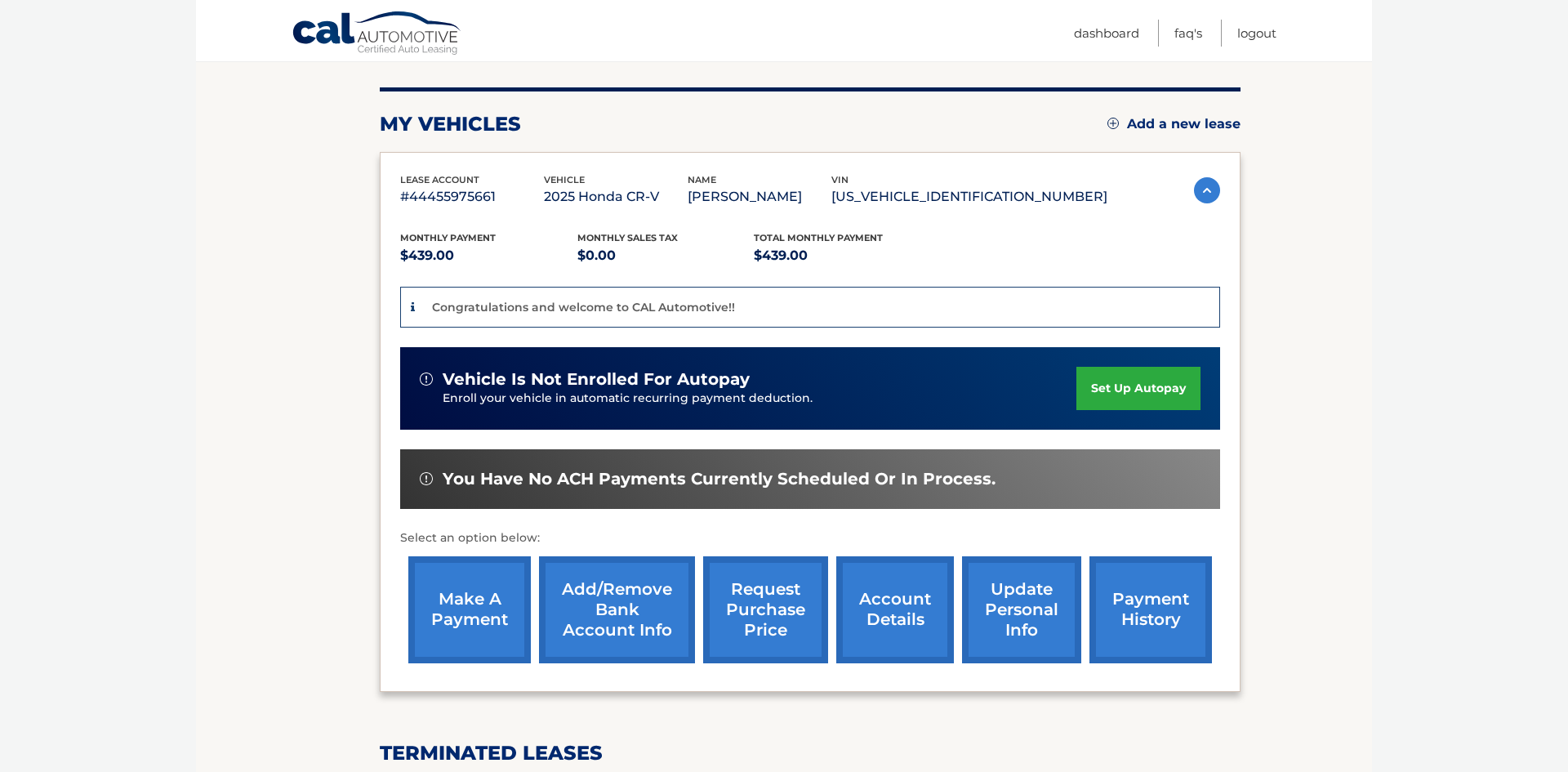
scroll to position [189, 0]
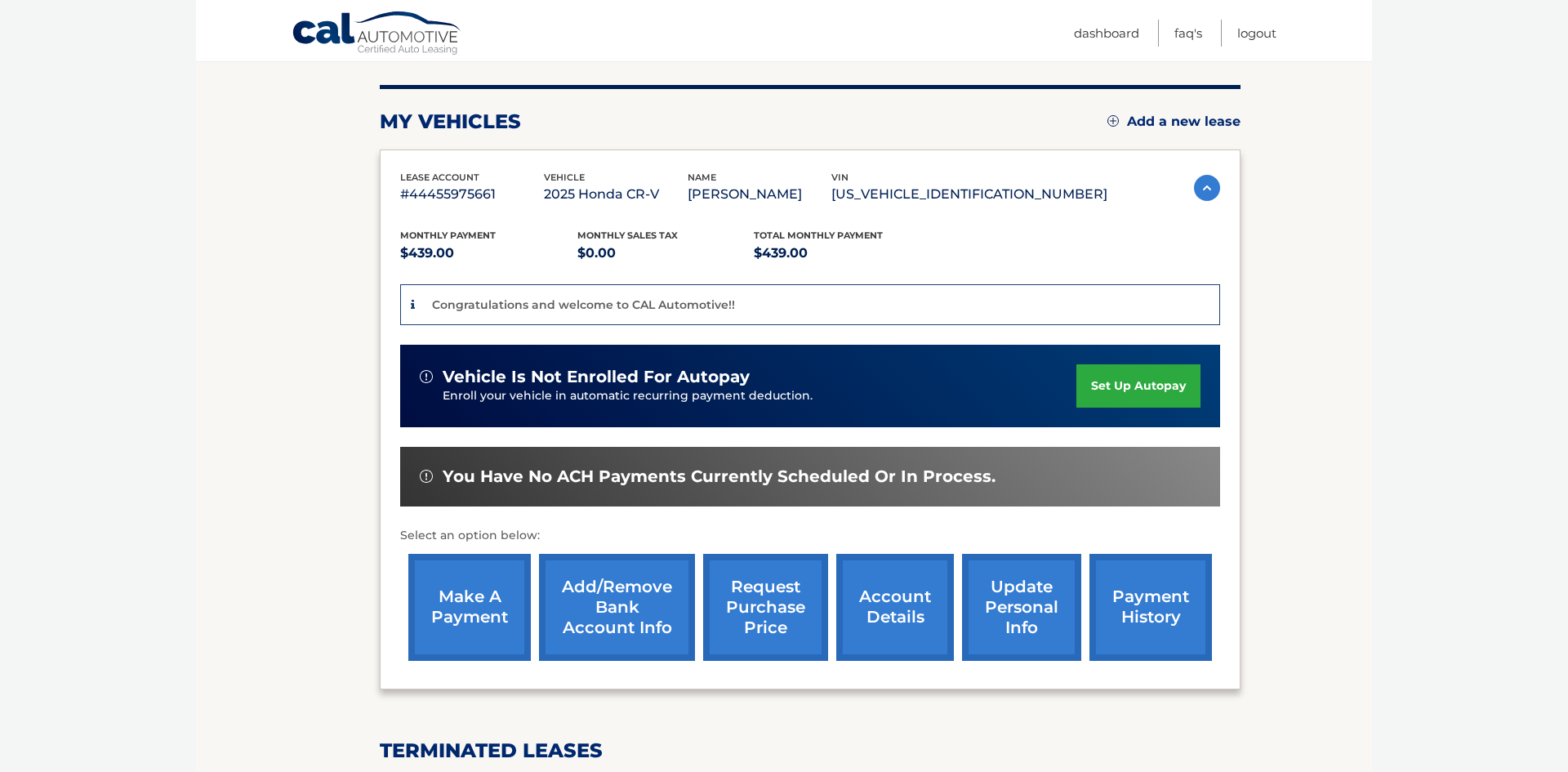
click at [1114, 390] on link "set up autopay" at bounding box center [1139, 385] width 124 height 43
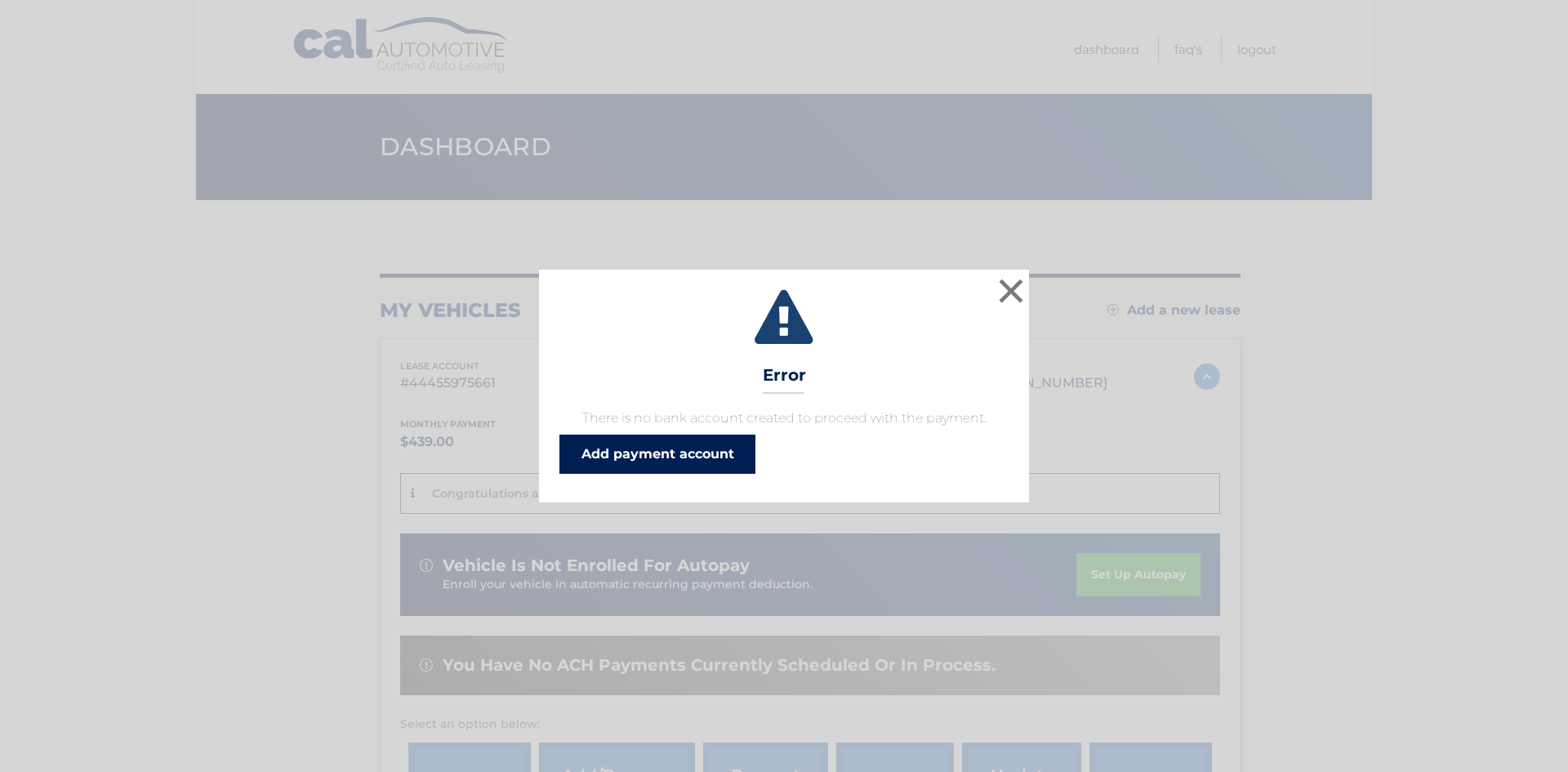
click at [688, 453] on link "Add payment account" at bounding box center [658, 454] width 196 height 39
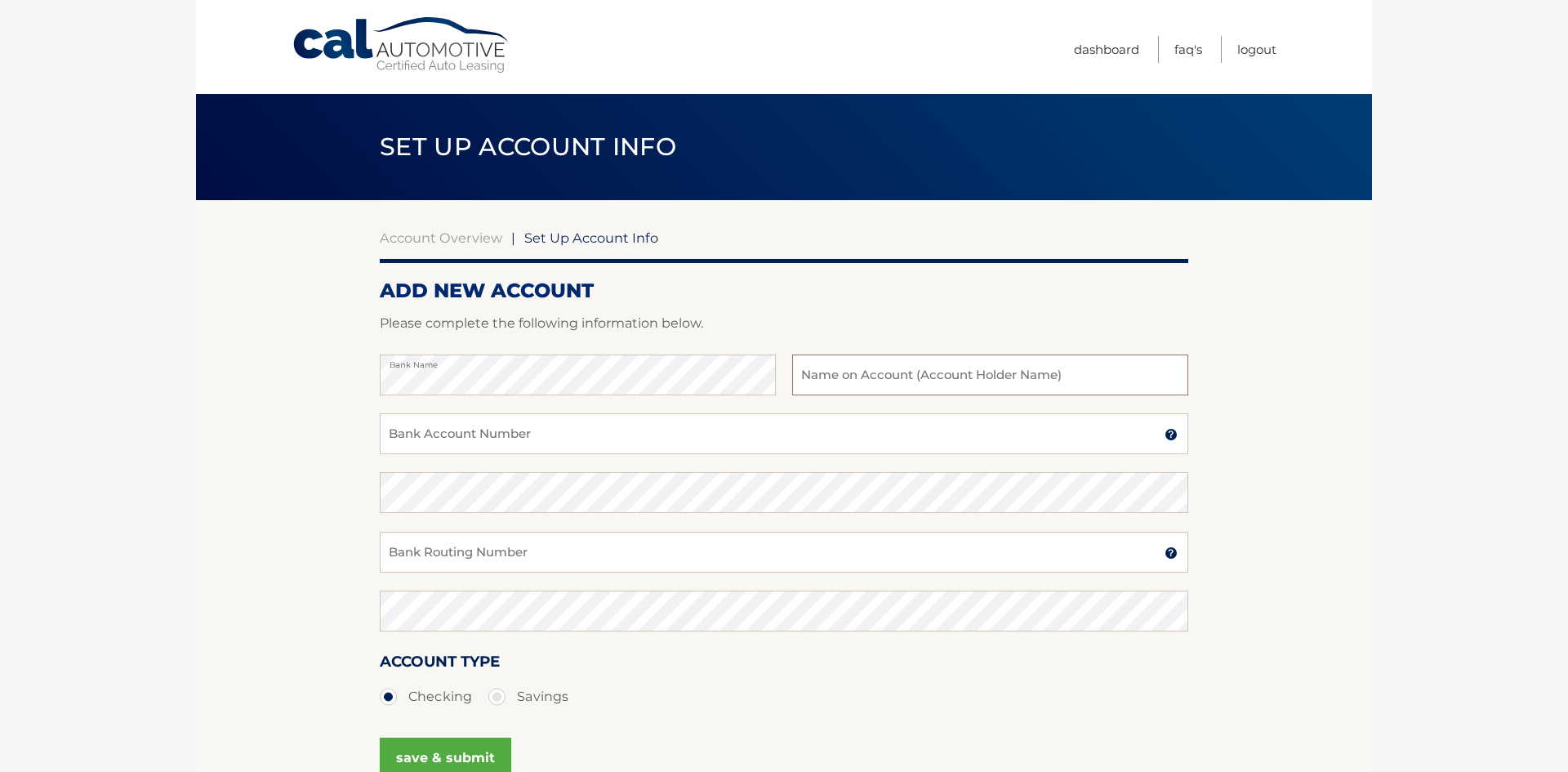
click at [860, 374] on input "text" at bounding box center [990, 374] width 396 height 41
type input "[PERSON_NAME]"
click at [773, 433] on input "Bank Account Number" at bounding box center [784, 433] width 809 height 41
type input "000503136454"
click at [665, 555] on input "Bank Routing Number" at bounding box center [784, 552] width 809 height 41
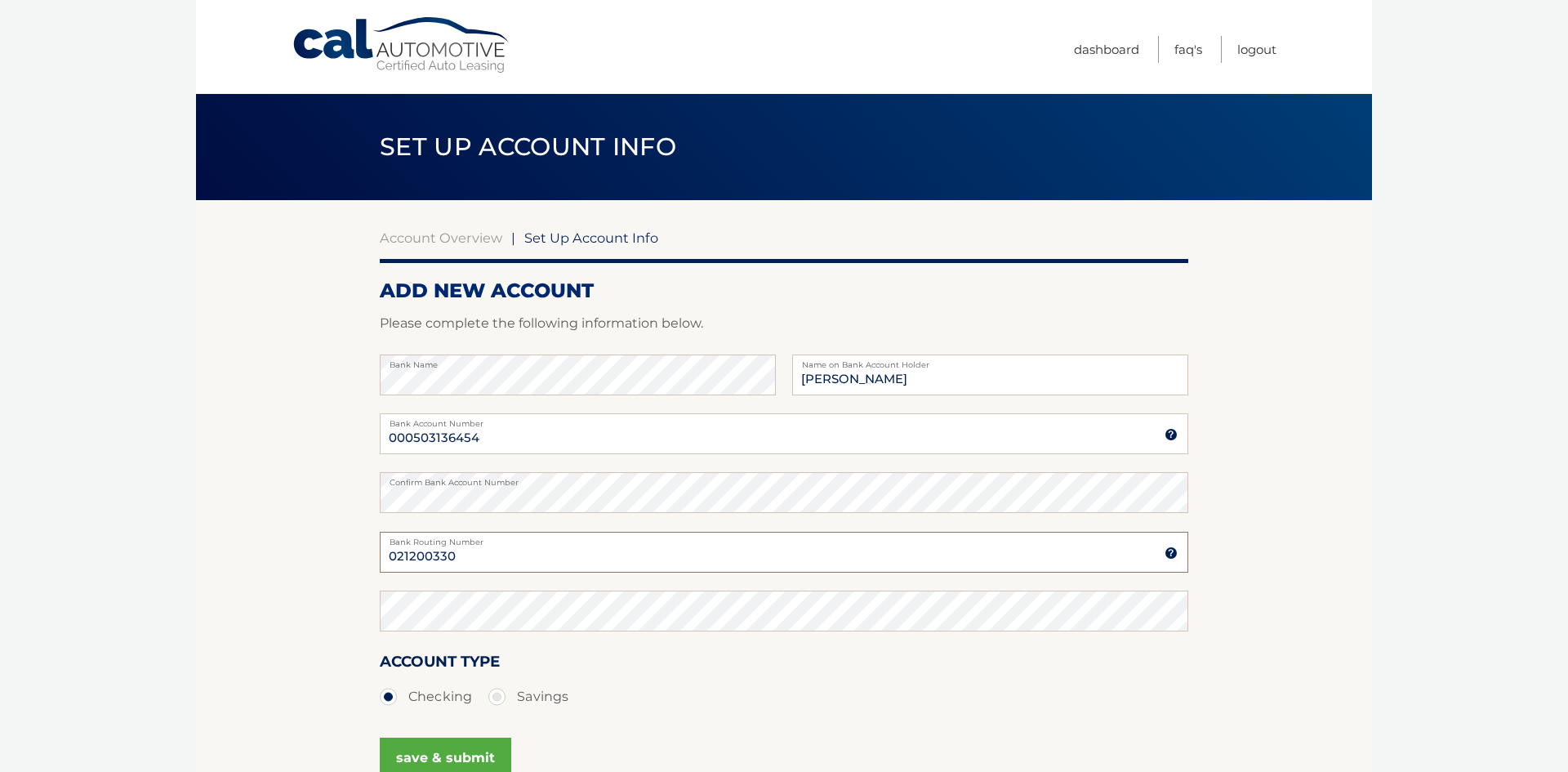
type input "021200330"
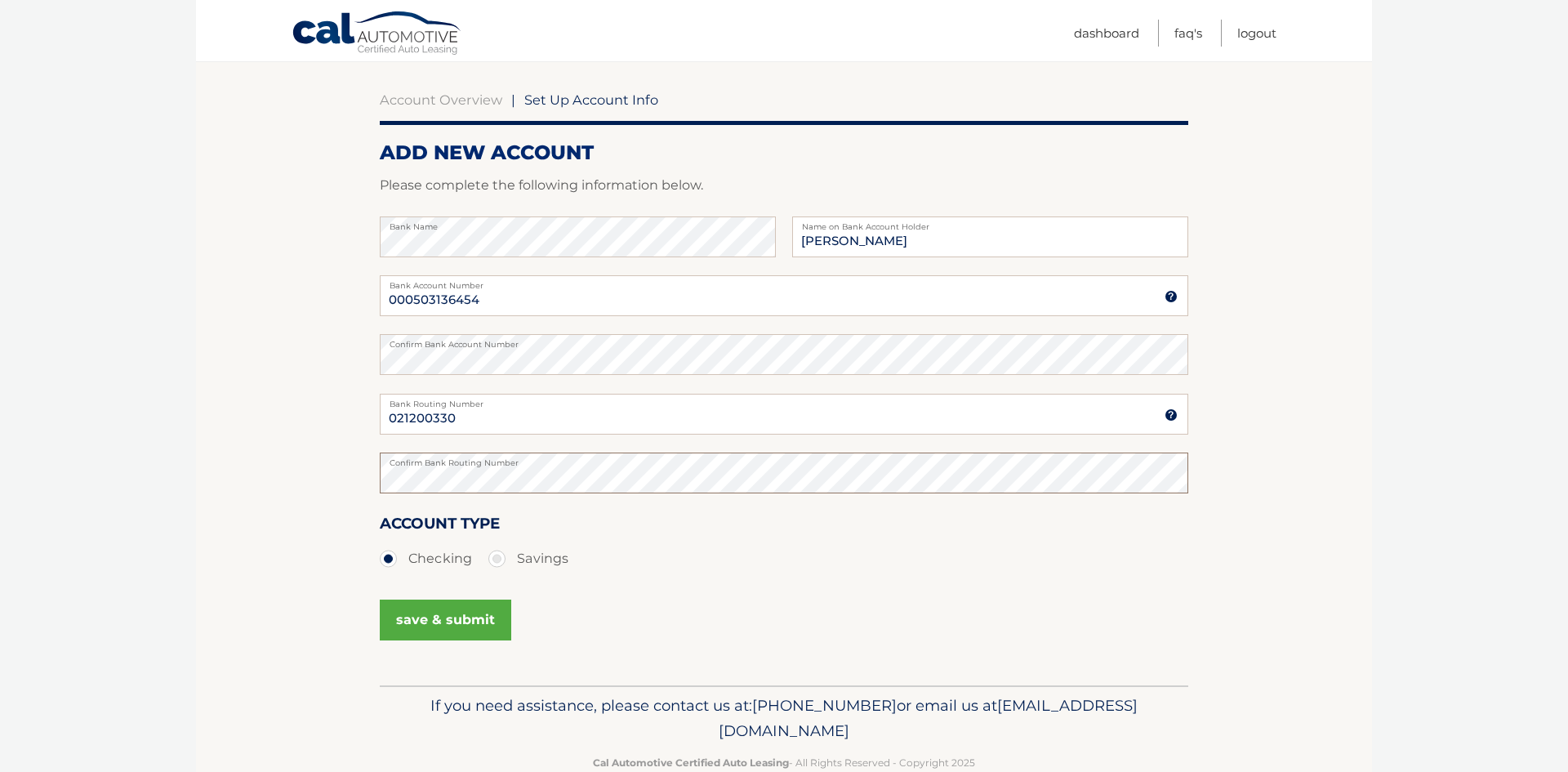
scroll to position [142, 0]
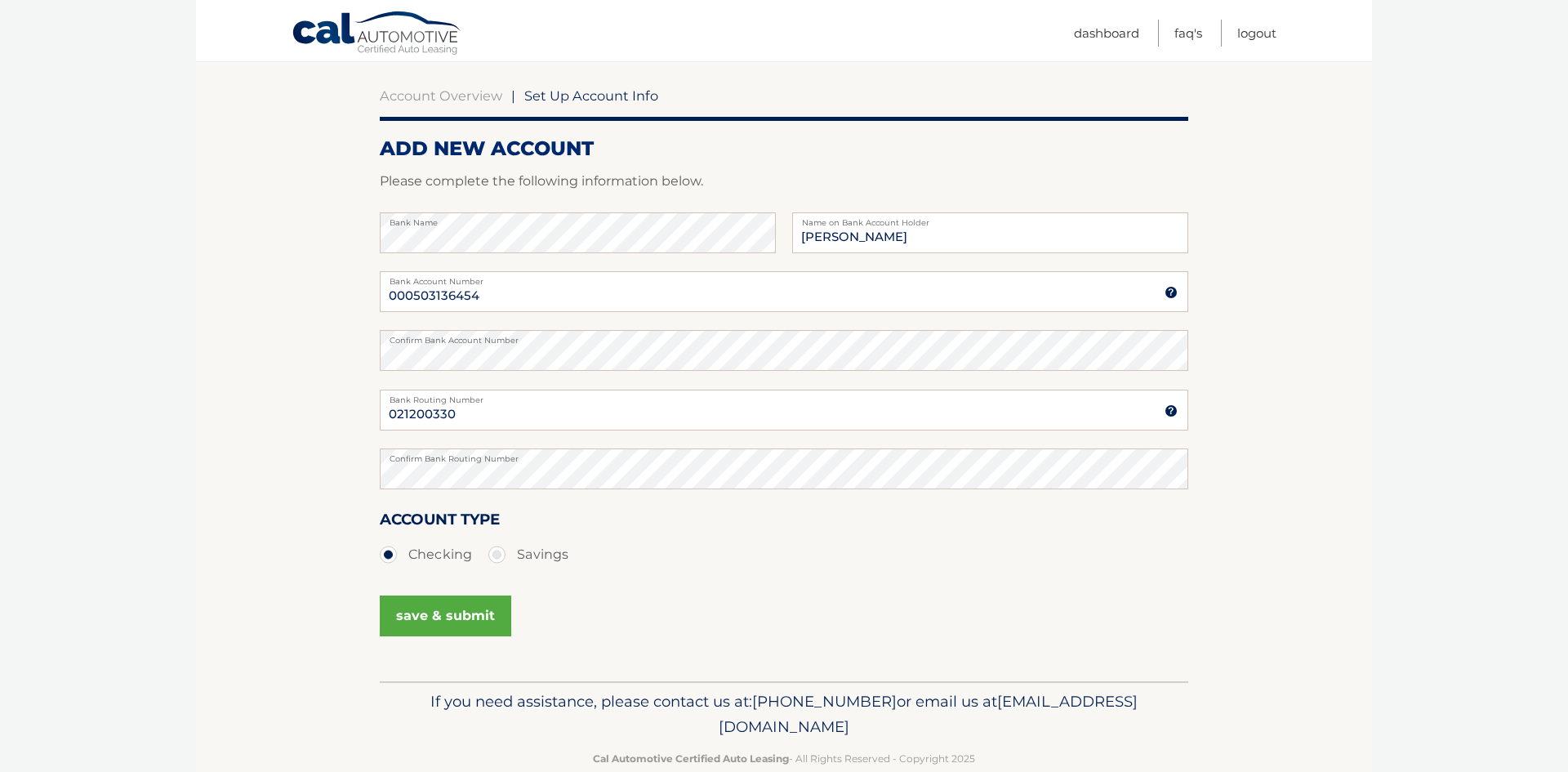
click at [466, 615] on button "save & submit" at bounding box center [446, 615] width 132 height 41
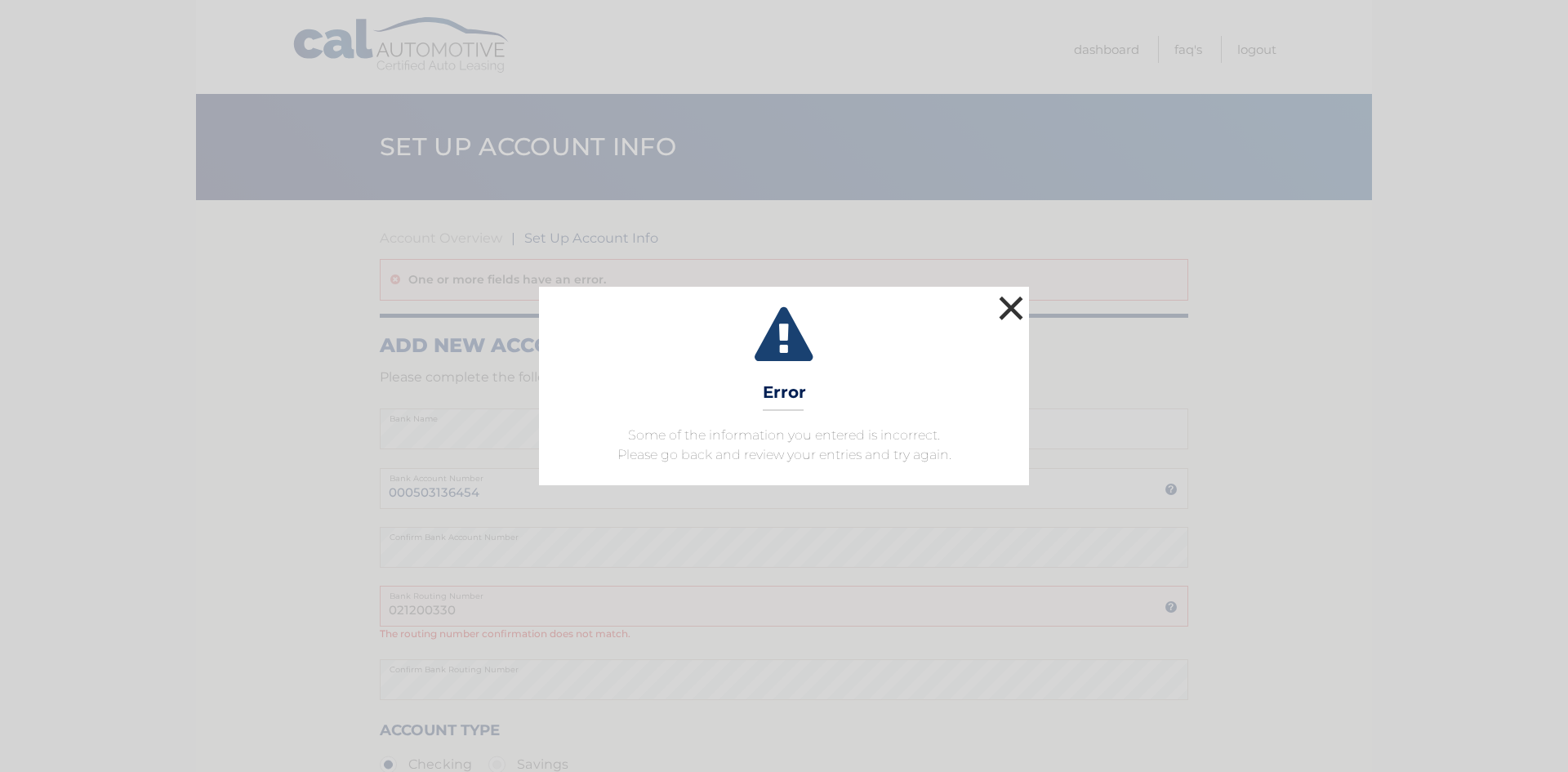
click at [1013, 302] on button "×" at bounding box center [1011, 308] width 33 height 33
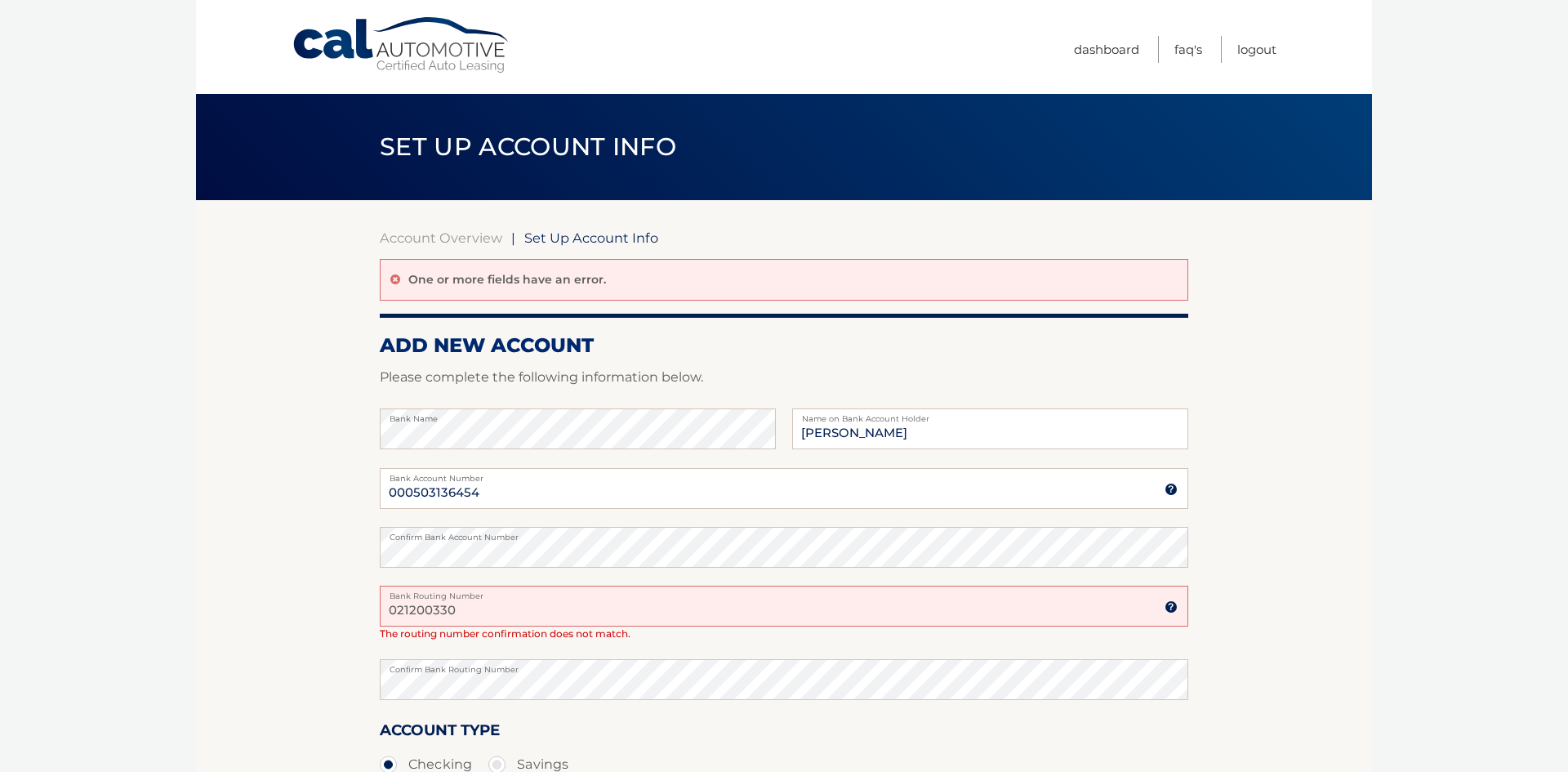
click at [462, 609] on input "021200330" at bounding box center [784, 606] width 809 height 41
type input "021200339"
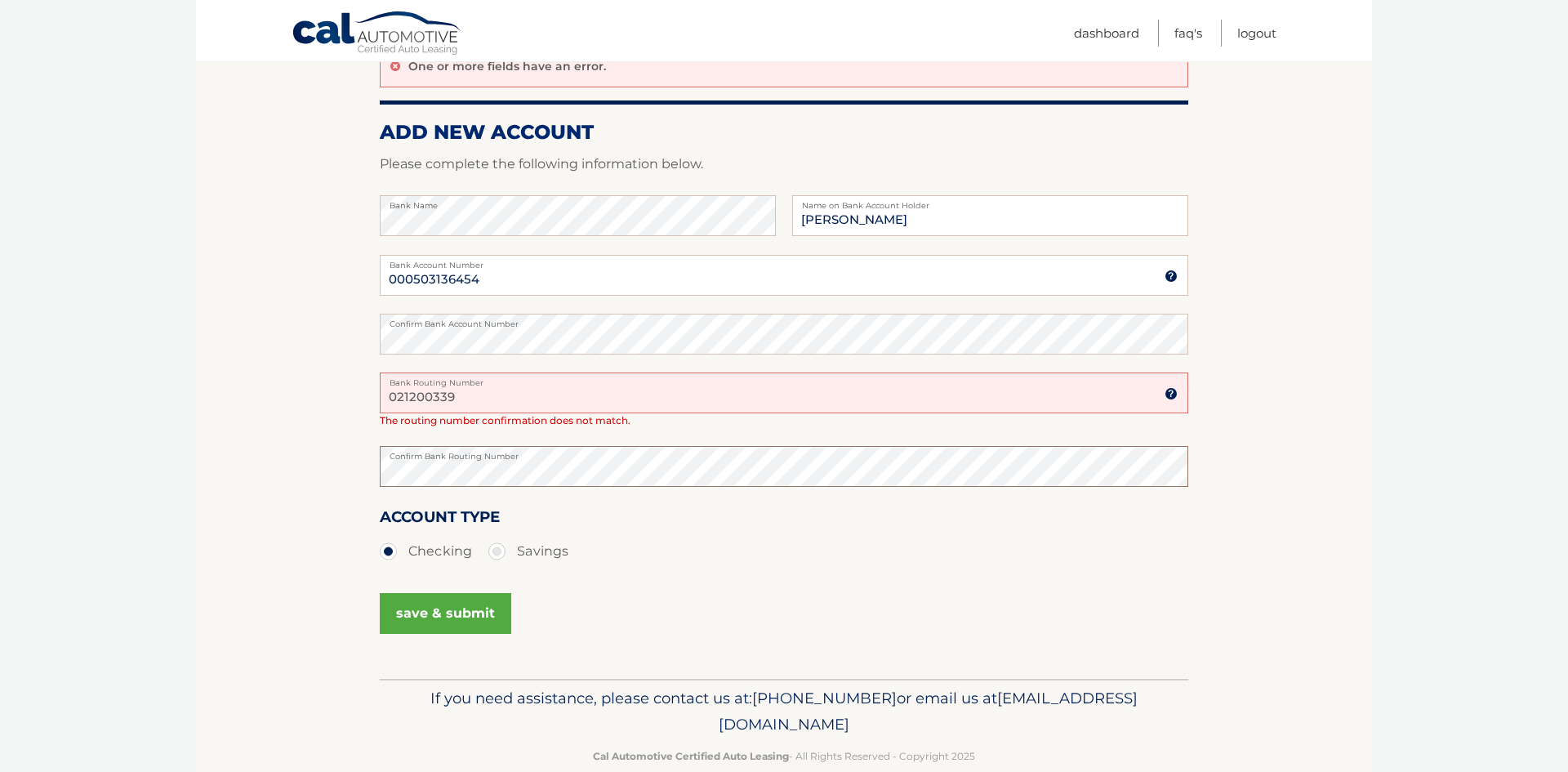
scroll to position [218, 0]
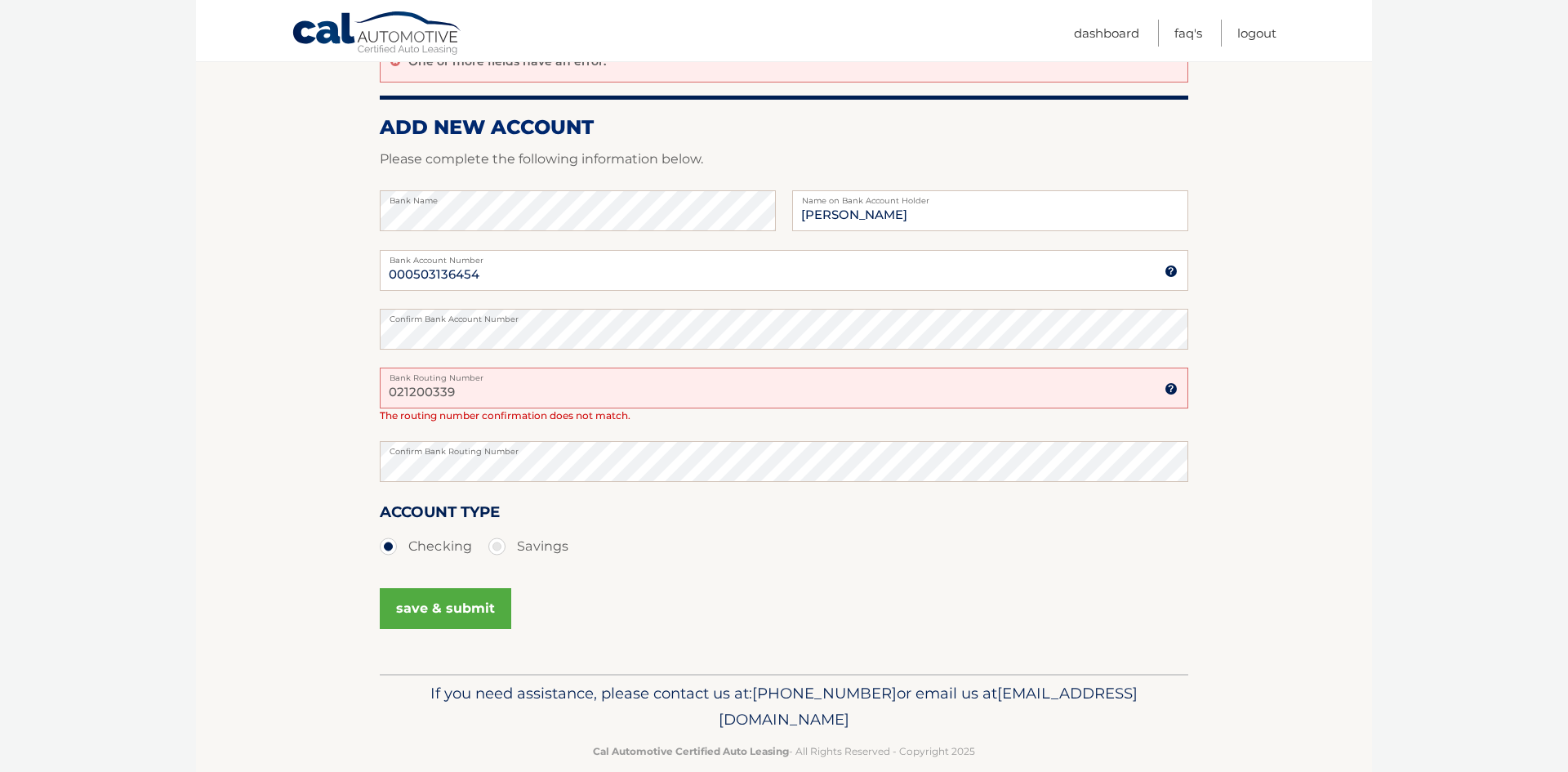
click at [466, 612] on button "save & submit" at bounding box center [446, 608] width 132 height 41
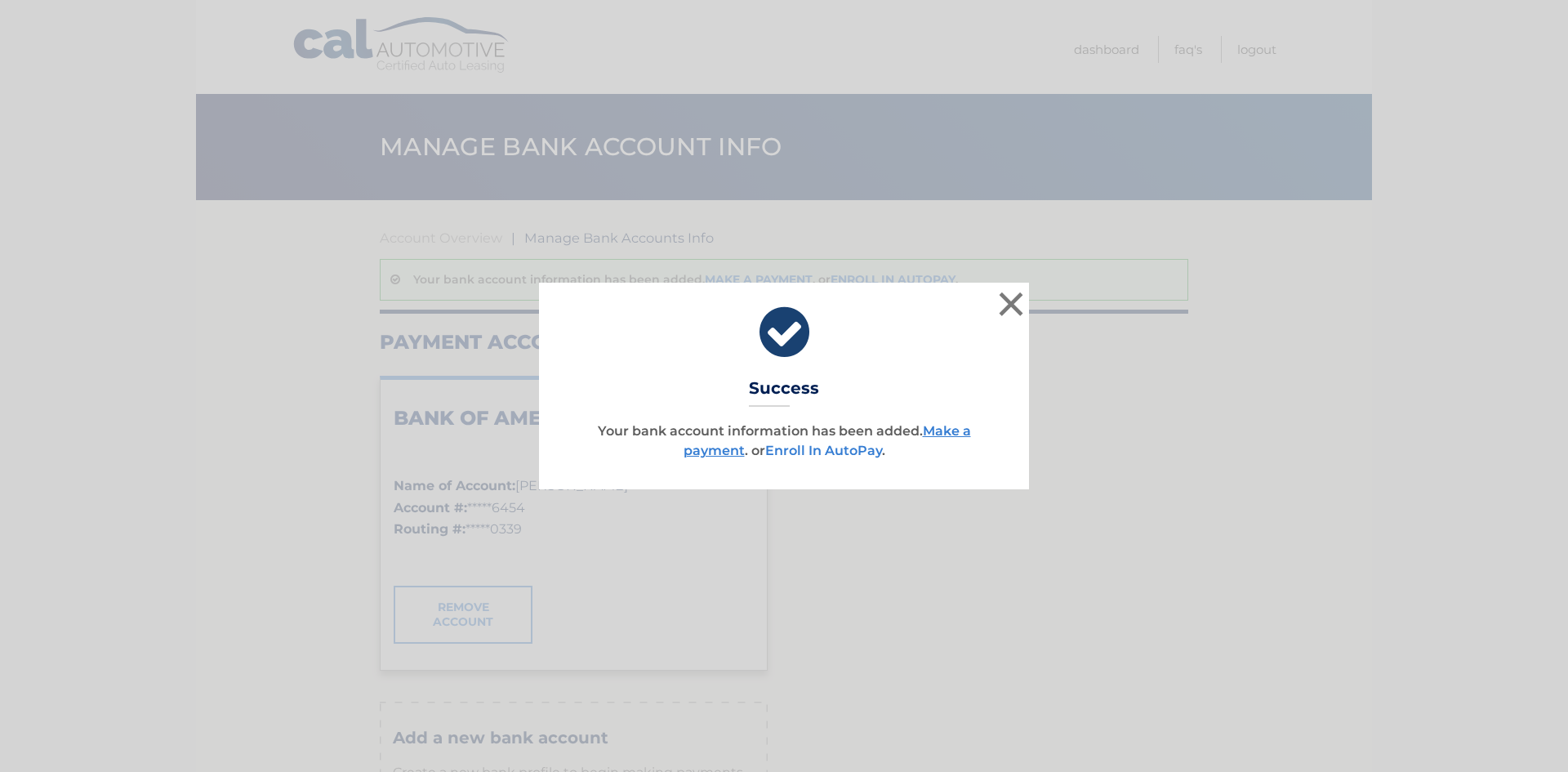
click at [862, 446] on link "Enroll In AutoPay" at bounding box center [823, 451] width 117 height 16
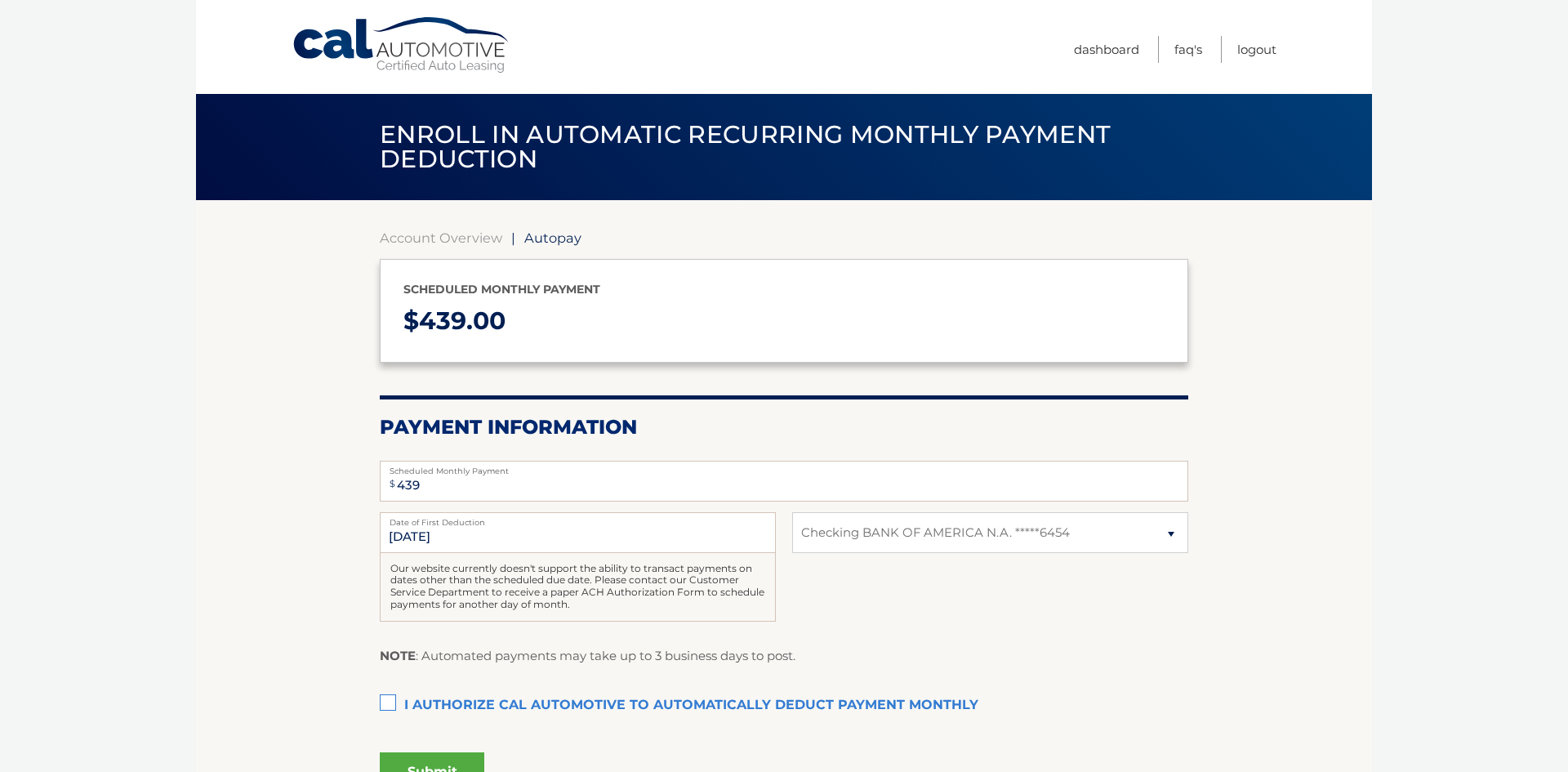
select select "YWZjZTFkZWUtNzQ2MS00ZWY0LTk4MzktY2RjZDA3ZWM1YTQ0"
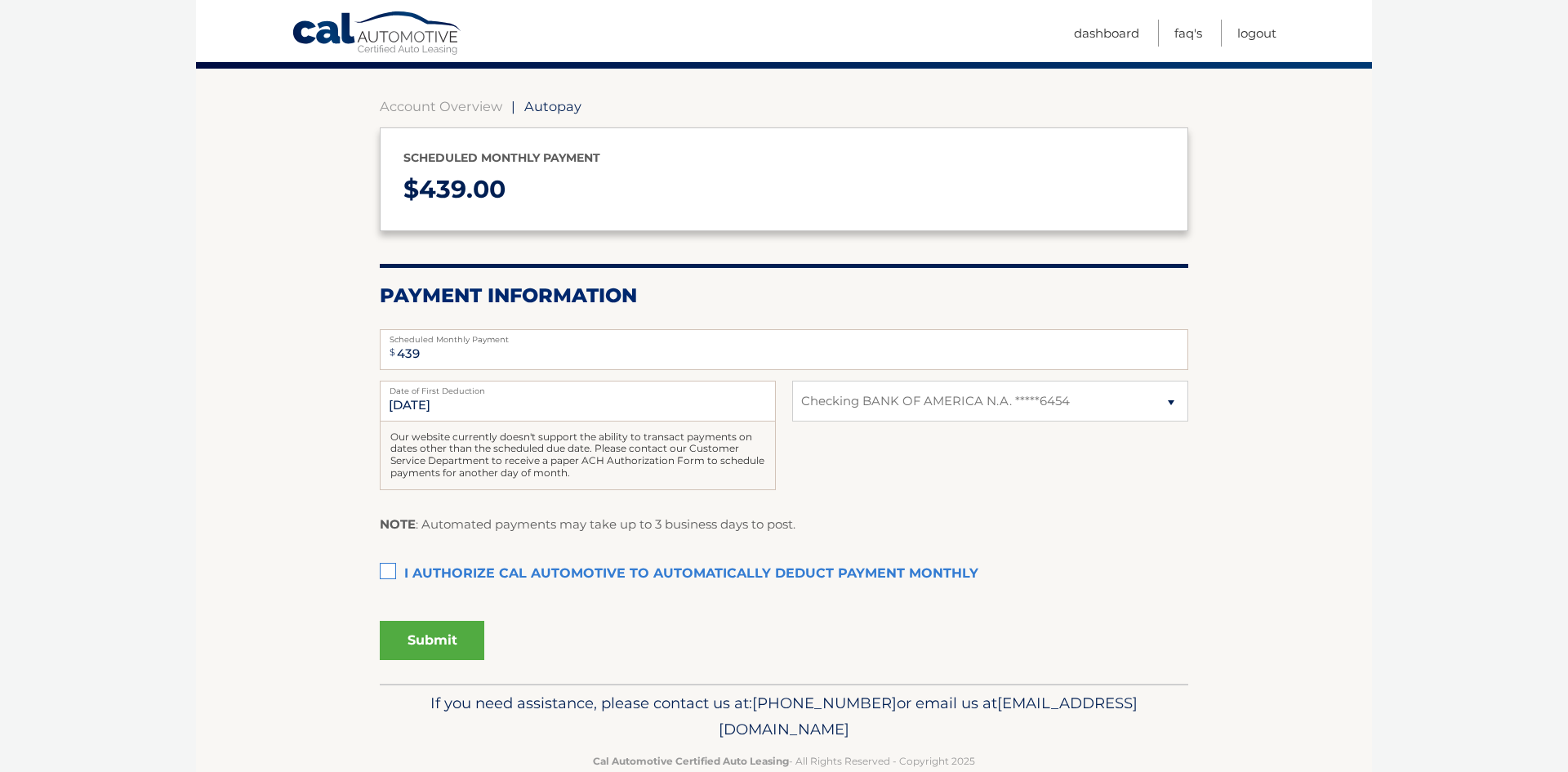
scroll to position [134, 0]
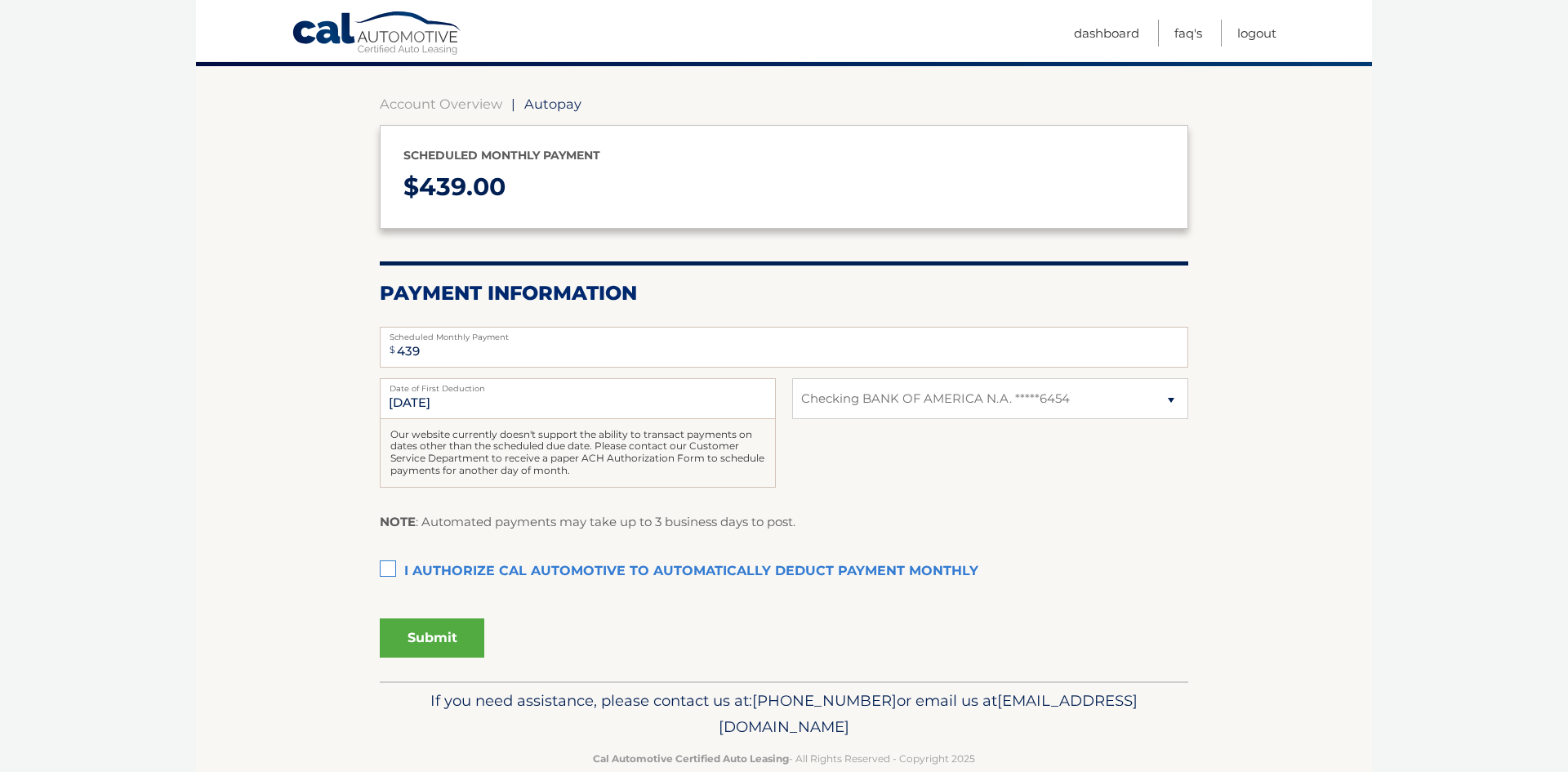
click at [388, 566] on label "I authorize cal automotive to automatically deduct payment monthly This checkbo…" at bounding box center [784, 571] width 809 height 33
click at [0, 0] on input "I authorize cal automotive to automatically deduct payment monthly This checkbo…" at bounding box center [0, 0] width 0 height 0
click at [430, 635] on button "Submit" at bounding box center [432, 637] width 105 height 39
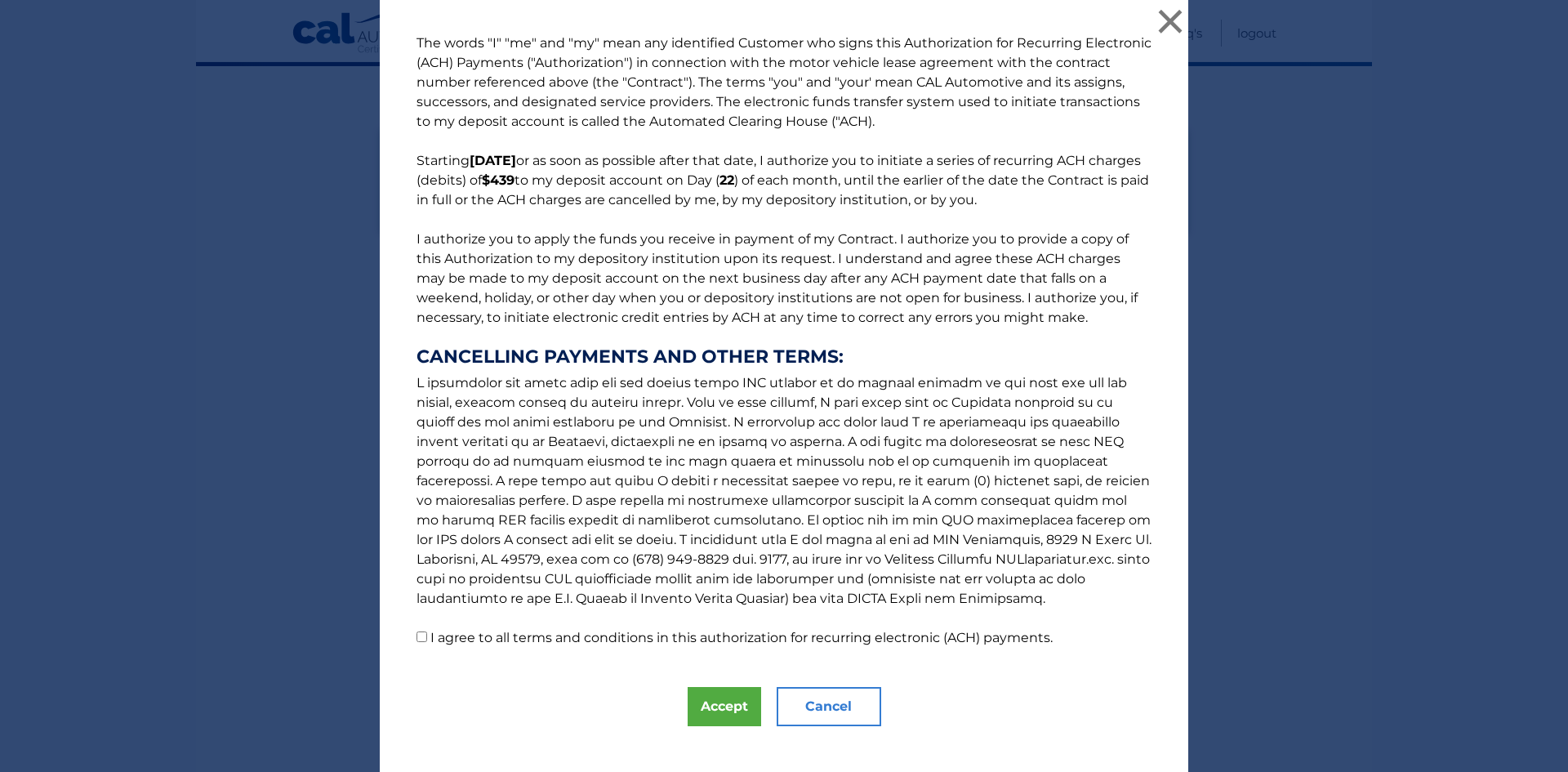
click at [421, 635] on input "I agree to all terms and conditions in this authorization for recurring electro…" at bounding box center [422, 636] width 11 height 11
checkbox input "true"
click at [716, 703] on button "Accept" at bounding box center [725, 706] width 74 height 39
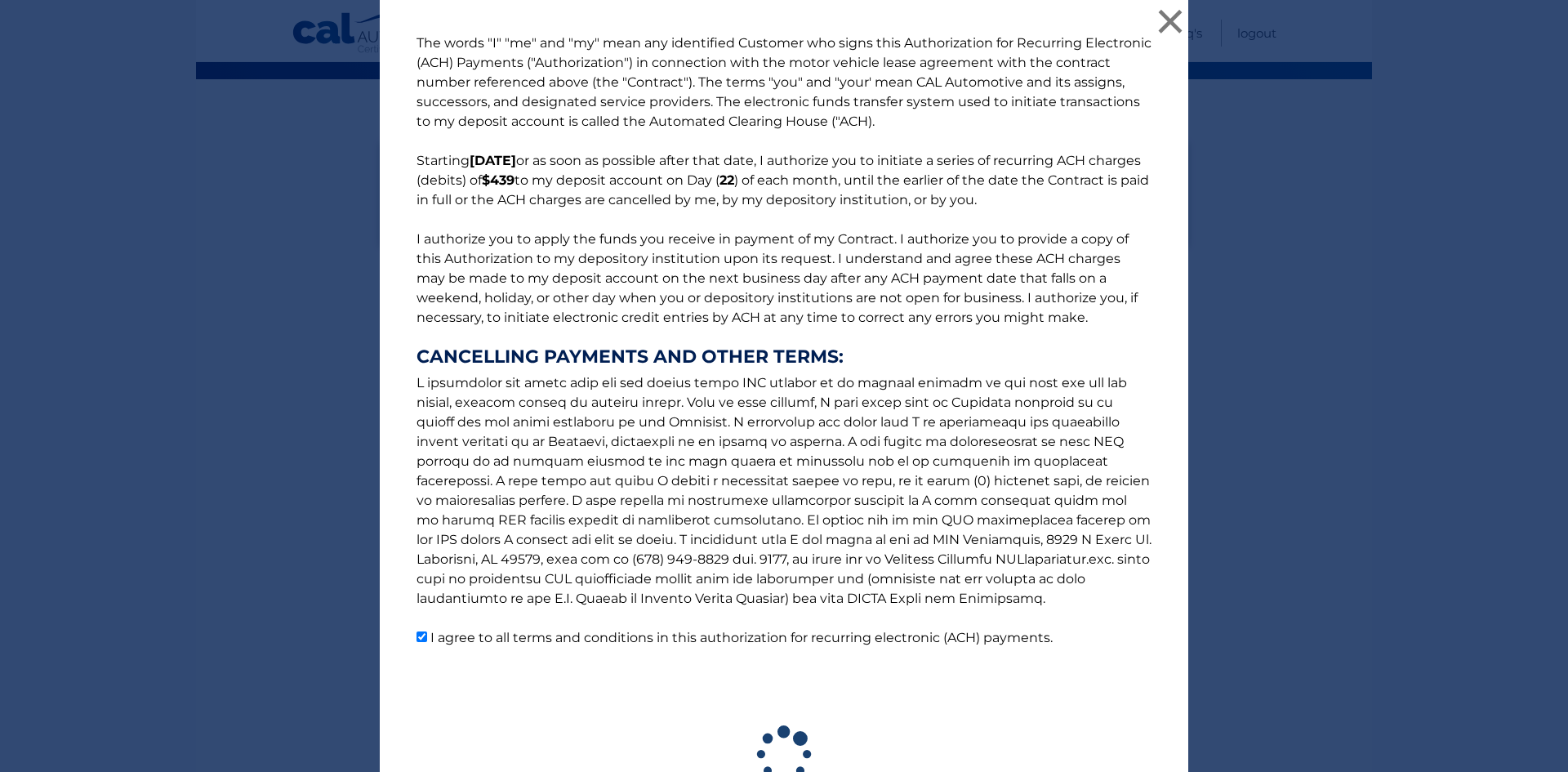
scroll to position [121, 0]
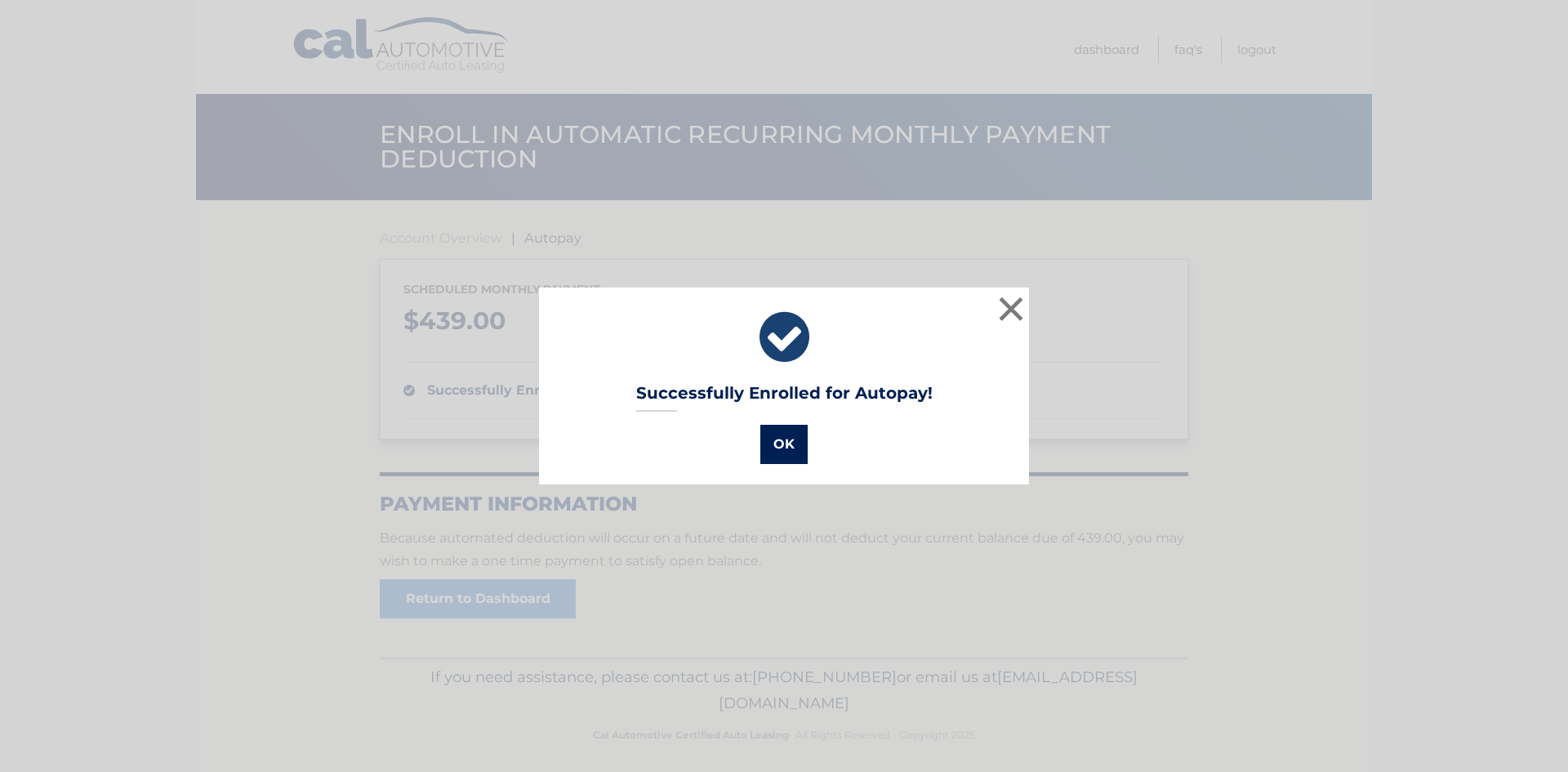
click at [781, 444] on button "OK" at bounding box center [783, 444] width 47 height 39
